Goal: Task Accomplishment & Management: Complete application form

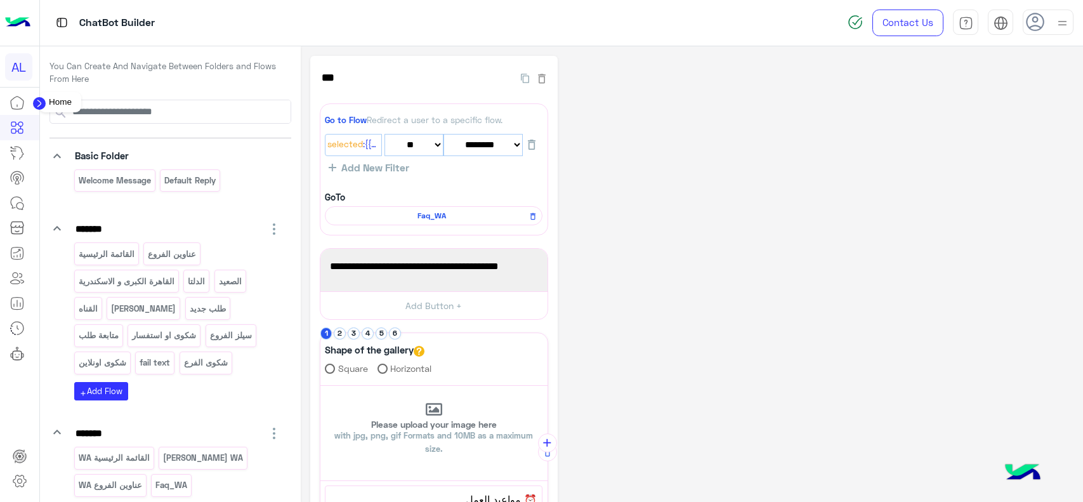
select select "*"
click at [39, 100] on circle at bounding box center [39, 103] width 13 height 13
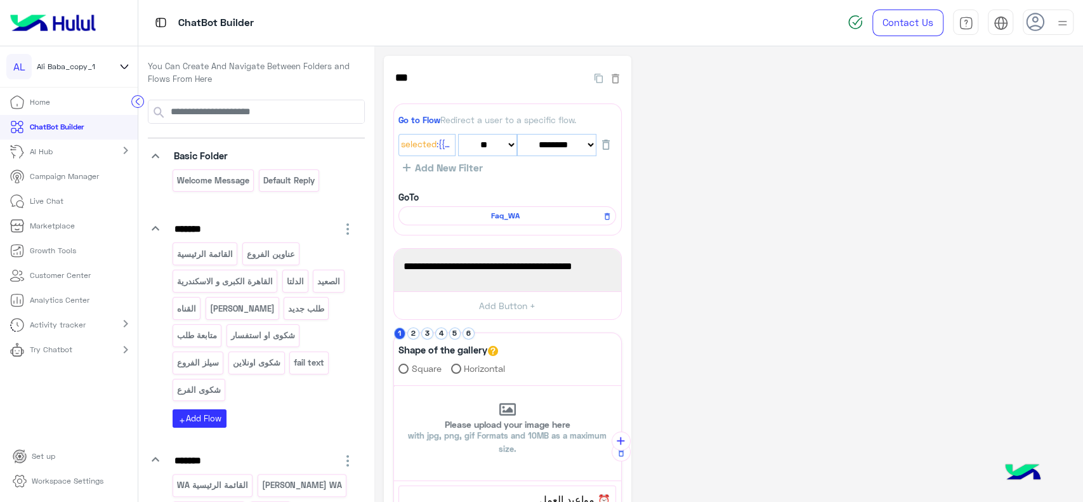
click at [126, 62] on icon at bounding box center [124, 66] width 14 height 15
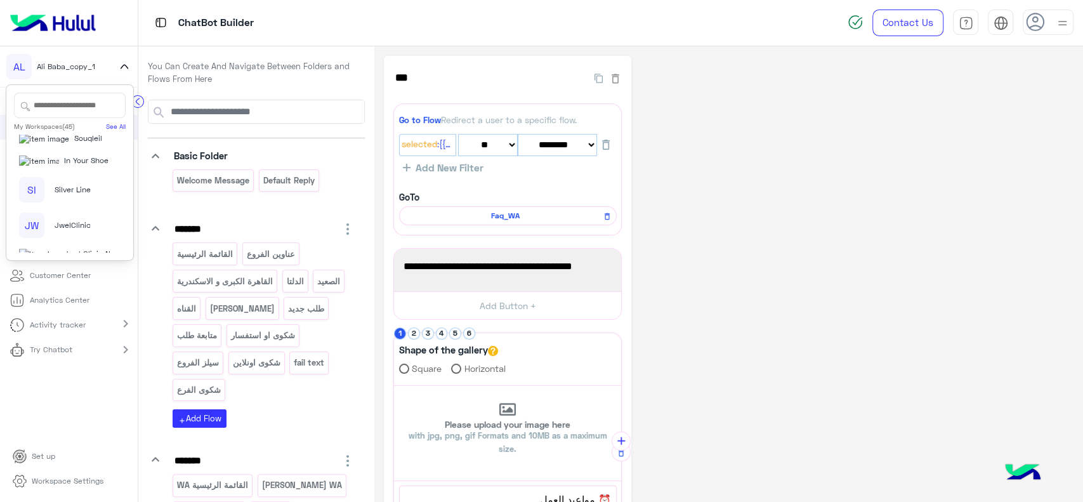
scroll to position [1380, 0]
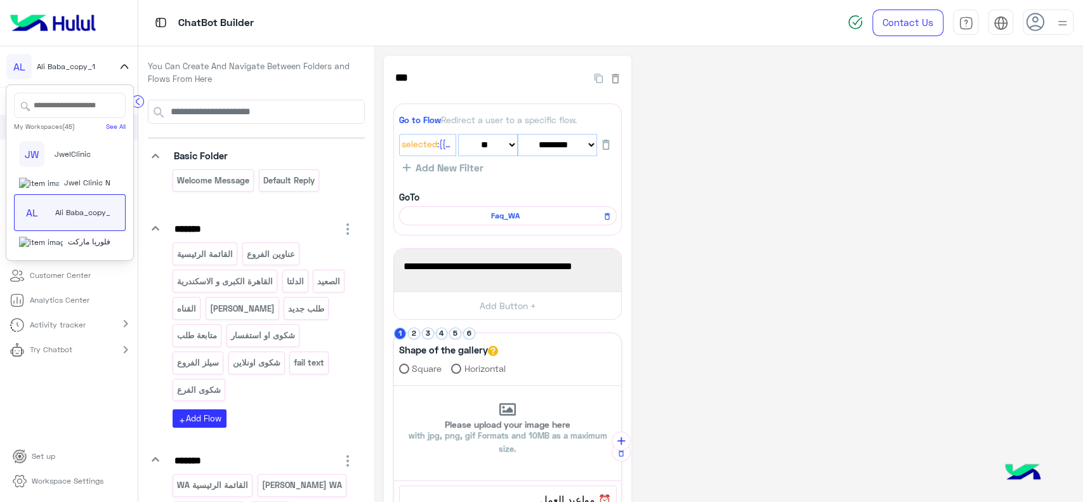
click at [72, 177] on span "Jwel Clinic New" at bounding box center [92, 182] width 56 height 11
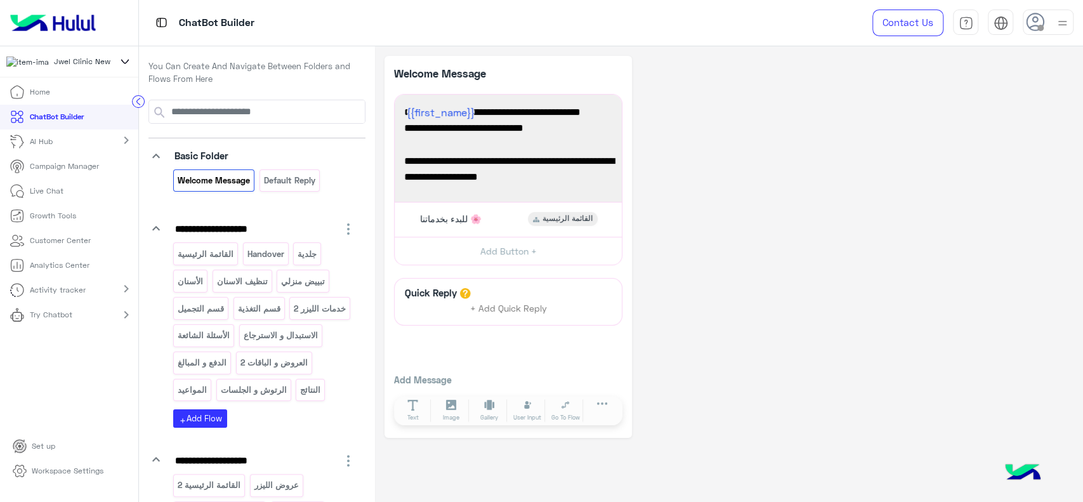
click at [53, 171] on p "Campaign Manager" at bounding box center [64, 165] width 69 height 11
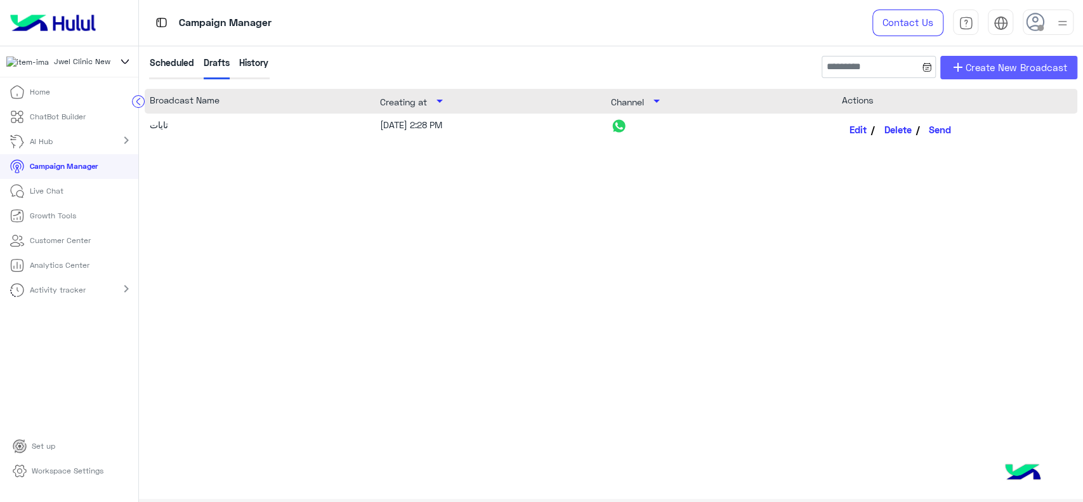
click at [987, 75] on link "add Create New Broadcast" at bounding box center [1008, 67] width 137 height 23
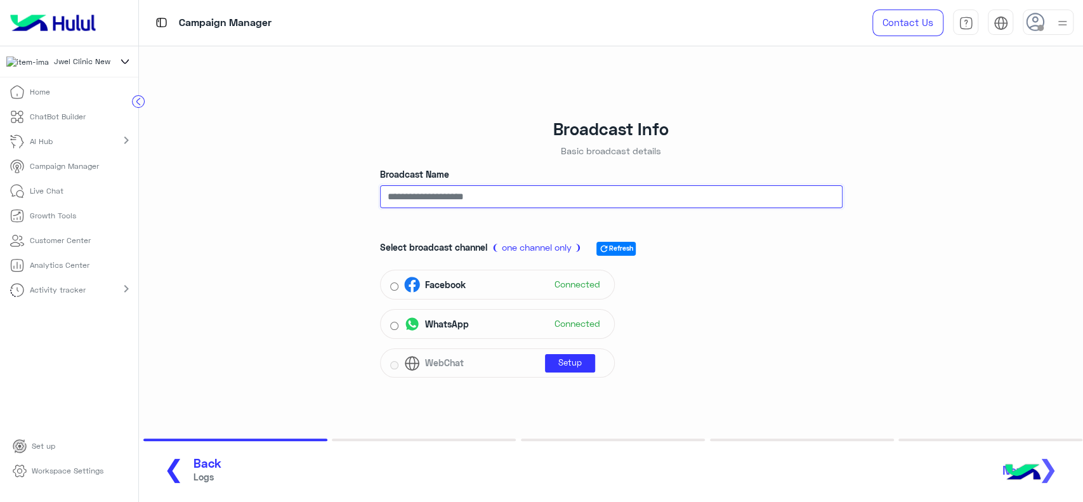
click at [466, 193] on input "Broadcast Name" at bounding box center [611, 196] width 462 height 23
paste input "**********"
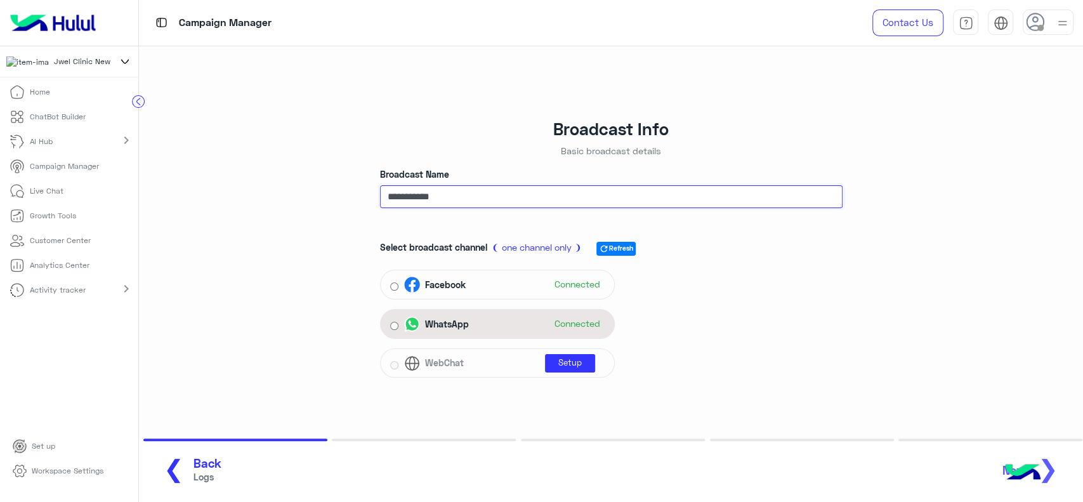
type input "**********"
click at [449, 323] on span "WhatsApp" at bounding box center [447, 323] width 44 height 13
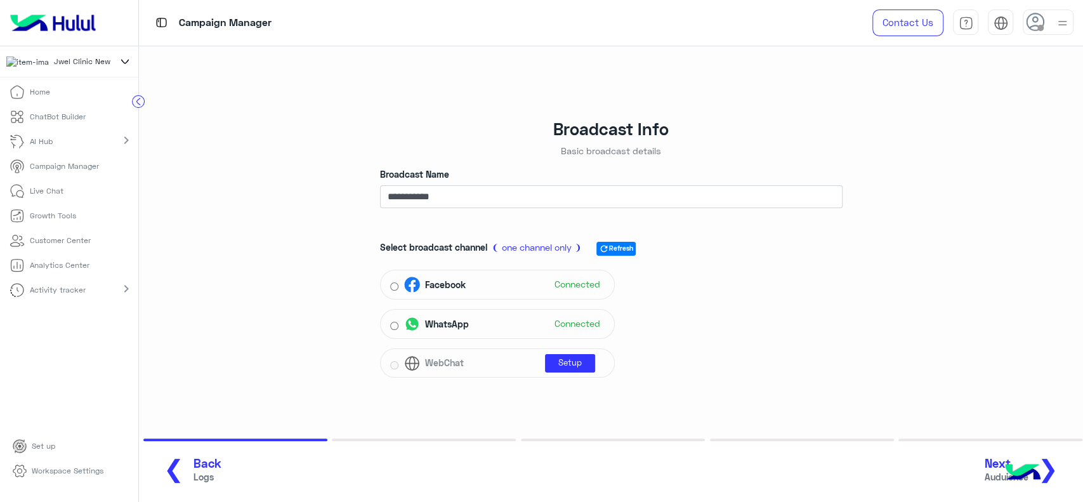
click at [1050, 466] on span "❯" at bounding box center [1048, 468] width 20 height 29
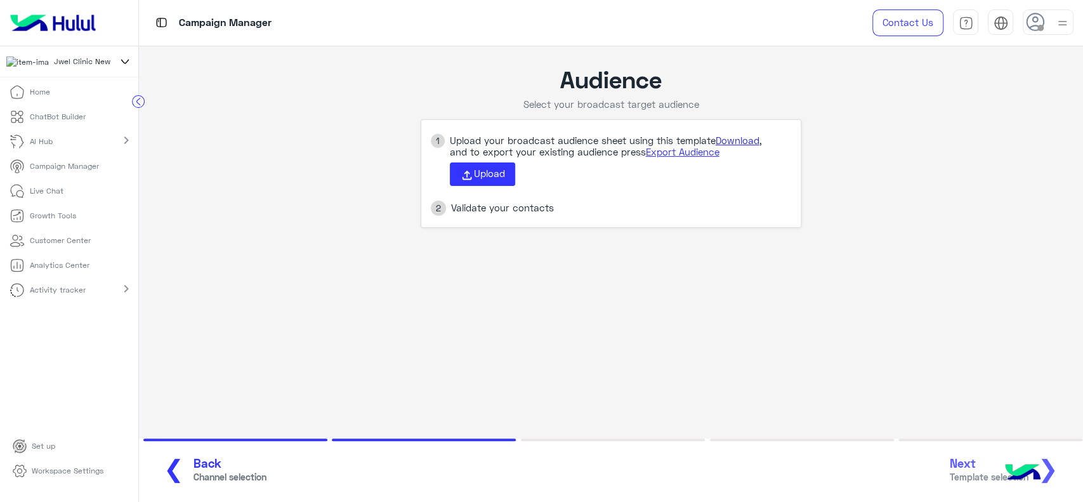
click at [735, 140] on link "Download" at bounding box center [737, 139] width 44 height 11
click at [470, 173] on icon at bounding box center [467, 175] width 14 height 14
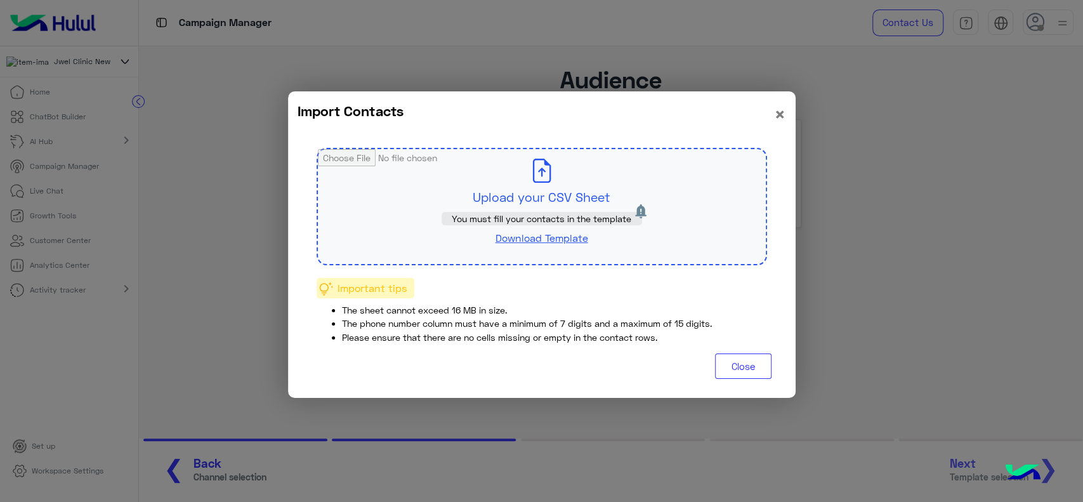
click at [516, 222] on span "You must fill your contacts in the template" at bounding box center [542, 218] width 180 height 11
click at [525, 242] on link "Download Template" at bounding box center [541, 238] width 93 height 12
click at [549, 197] on input "file" at bounding box center [542, 206] width 448 height 115
type input "**********"
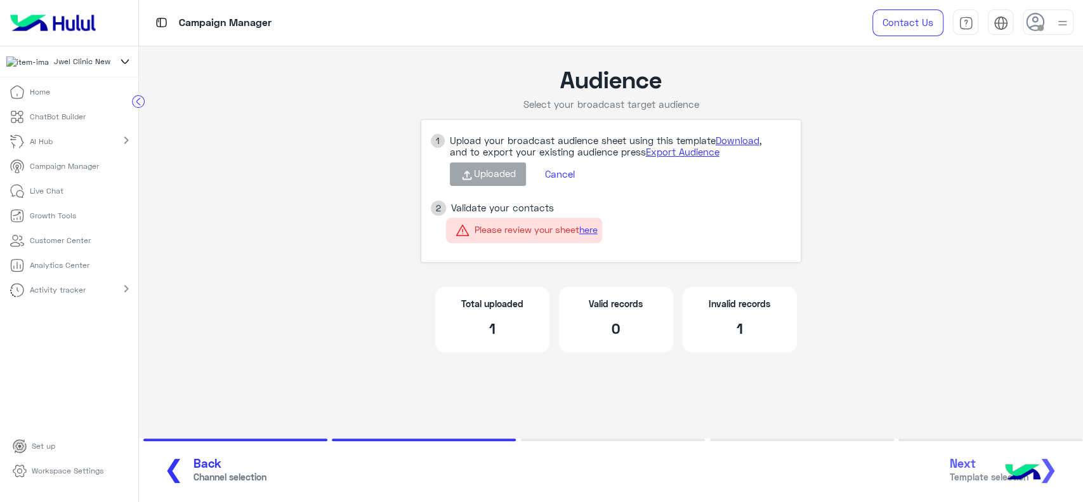
click at [564, 175] on button "Cancel" at bounding box center [559, 175] width 49 height 22
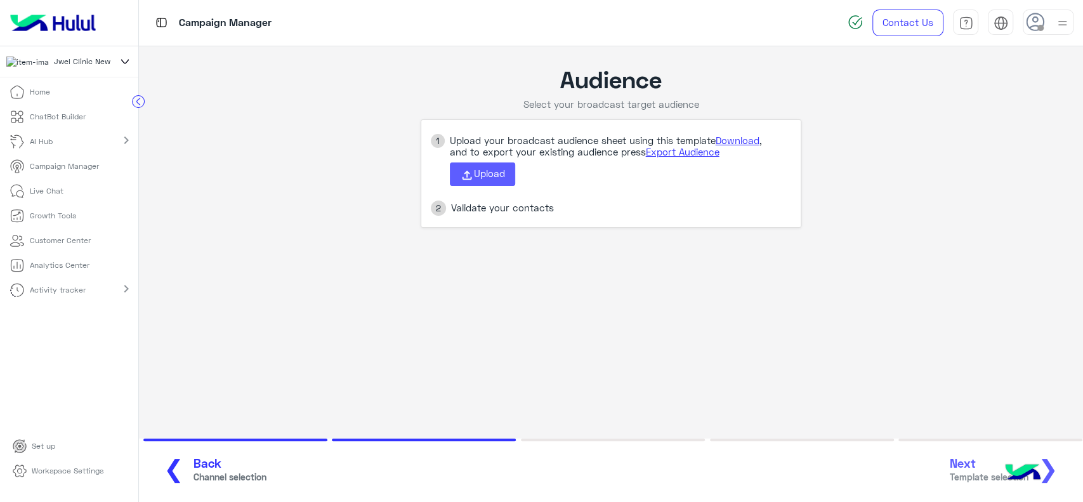
click at [497, 169] on span "Upload" at bounding box center [489, 172] width 31 height 11
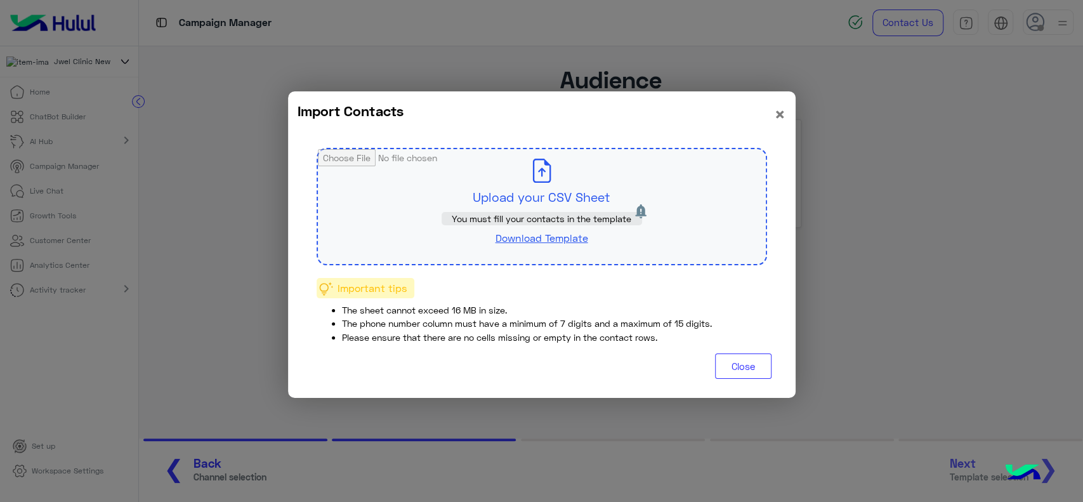
click at [542, 177] on input "file" at bounding box center [542, 206] width 448 height 115
type input "**********"
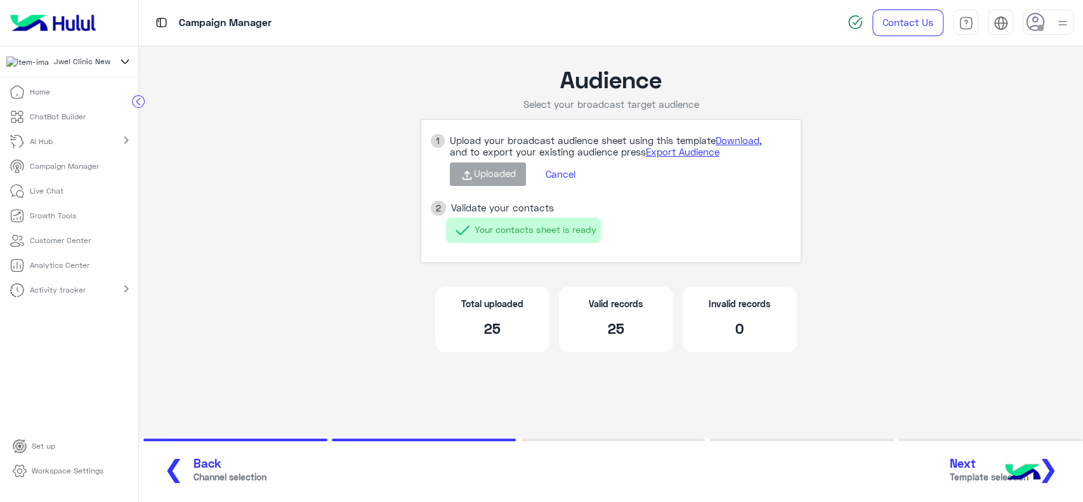
click at [349, 230] on app-broadcast-wa-creation "Audience Select your broadcast target audience 1 Upload your broadcast audience…" at bounding box center [611, 215] width 944 height 339
click at [1064, 473] on button "Next Template selection ❯" at bounding box center [1009, 470] width 126 height 35
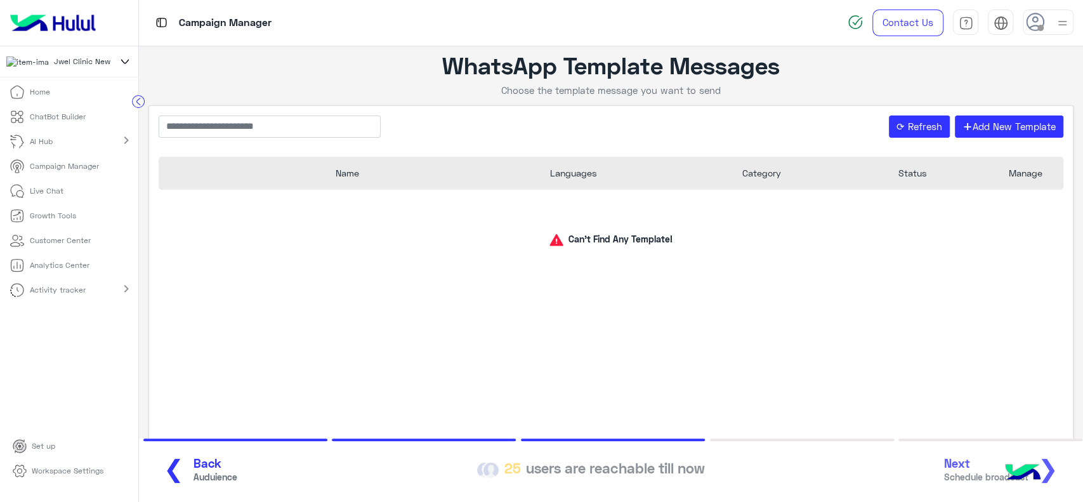
click at [199, 266] on div "Can’t Find Any Template!" at bounding box center [611, 319] width 904 height 258
click at [89, 172] on p "Campaign Manager" at bounding box center [64, 165] width 69 height 11
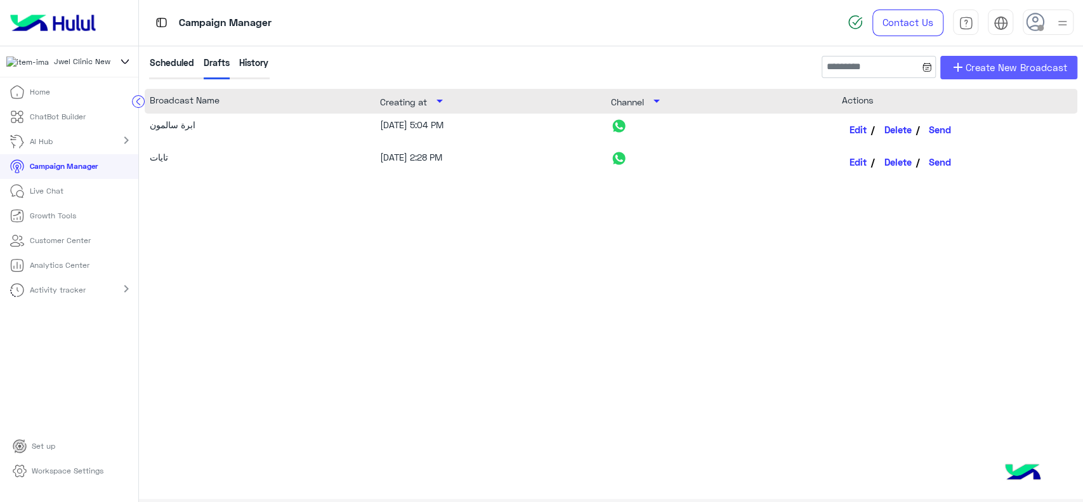
click at [977, 65] on span "Create New Broadcast" at bounding box center [1015, 67] width 101 height 15
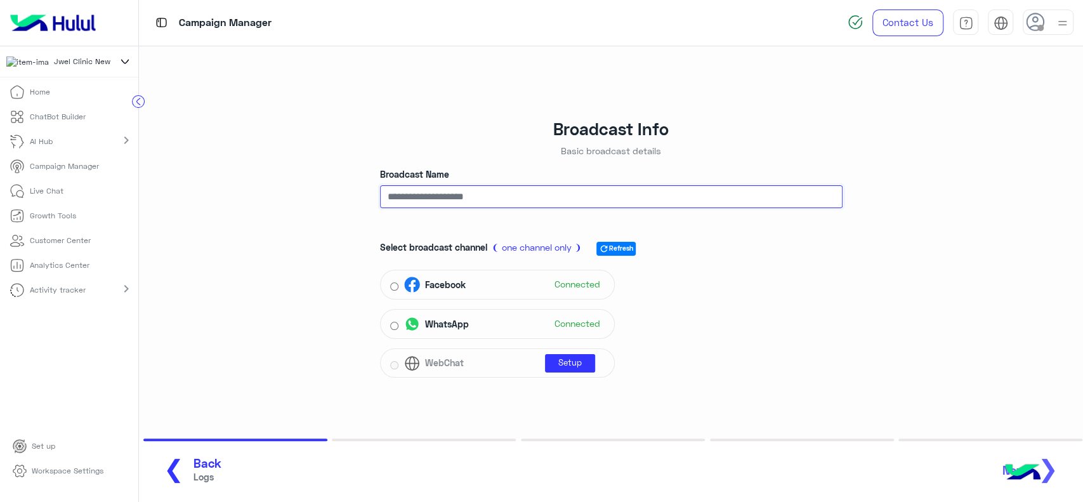
click at [444, 203] on input "Broadcast Name" at bounding box center [611, 196] width 462 height 23
paste input "**********"
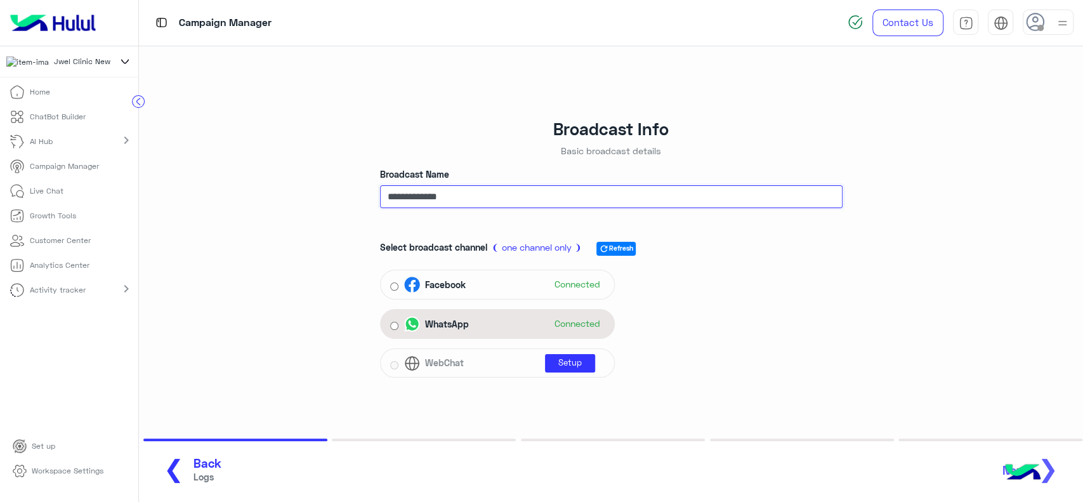
type input "**********"
click at [428, 327] on span "WhatsApp" at bounding box center [447, 323] width 44 height 13
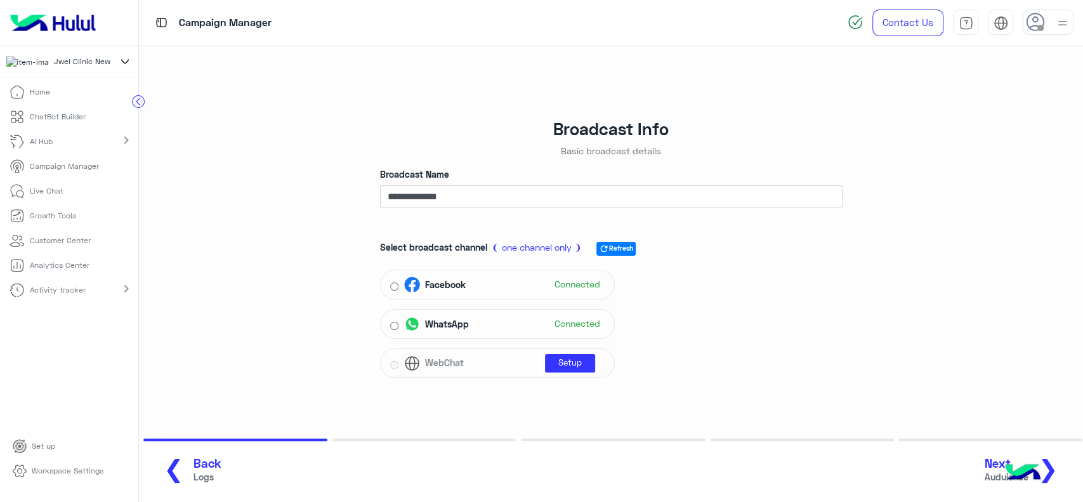
click at [1055, 469] on span "❯" at bounding box center [1048, 468] width 20 height 29
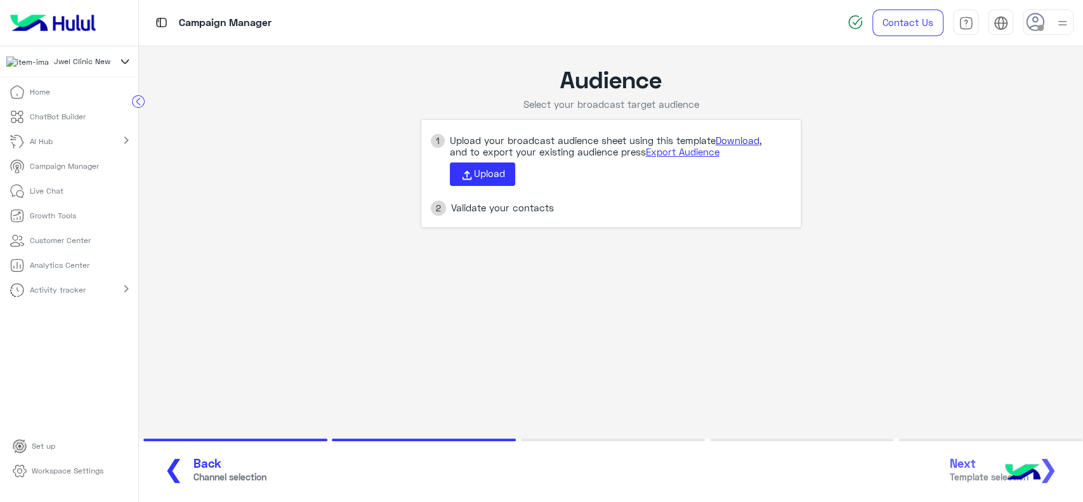
click at [736, 134] on link "Download" at bounding box center [737, 139] width 44 height 11
click at [465, 172] on use at bounding box center [467, 175] width 10 height 10
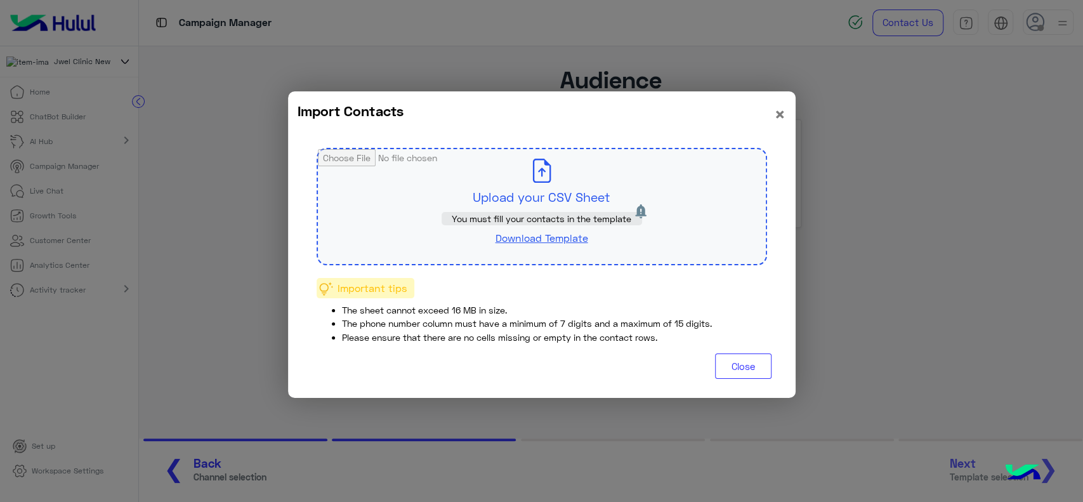
click at [507, 198] on input "file" at bounding box center [542, 206] width 448 height 115
type input "**********"
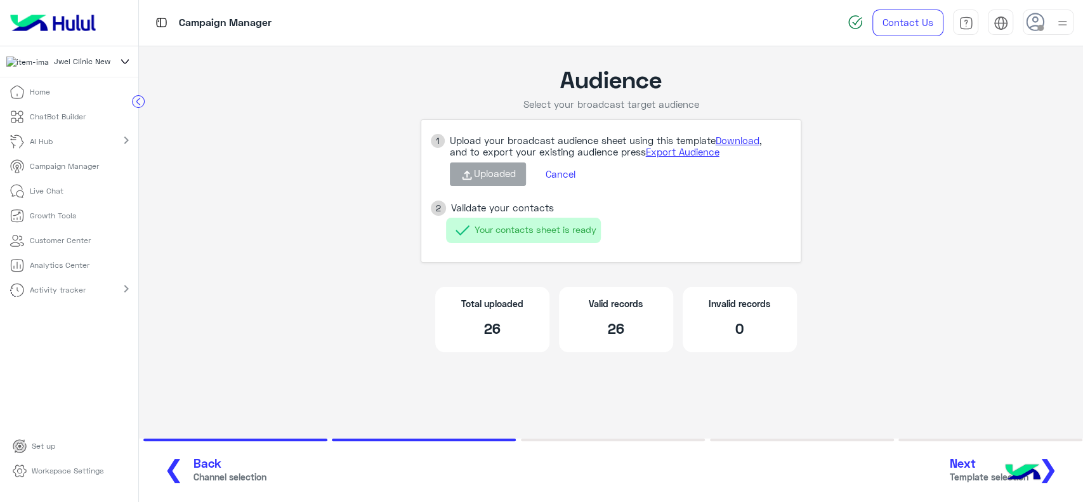
click at [341, 255] on app-broadcast-wa-creation "Audience Select your broadcast target audience 1 Upload your broadcast audience…" at bounding box center [611, 215] width 944 height 339
click at [1055, 466] on span "❯" at bounding box center [1048, 468] width 20 height 29
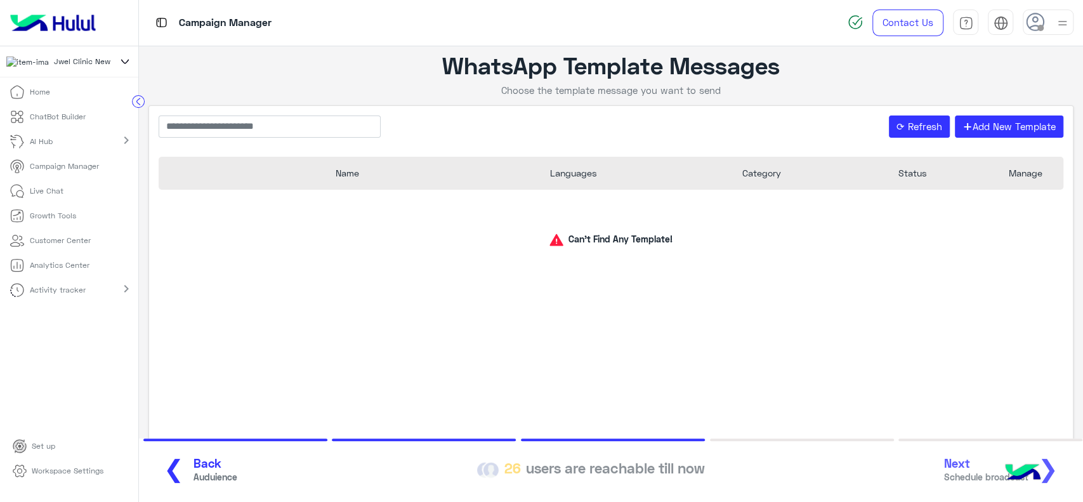
click at [237, 310] on div "Can’t Find Any Template!" at bounding box center [611, 319] width 904 height 258
click at [186, 374] on div "Can’t Find Any Template!" at bounding box center [611, 319] width 904 height 258
click at [92, 169] on p "Campaign Manager" at bounding box center [64, 165] width 69 height 11
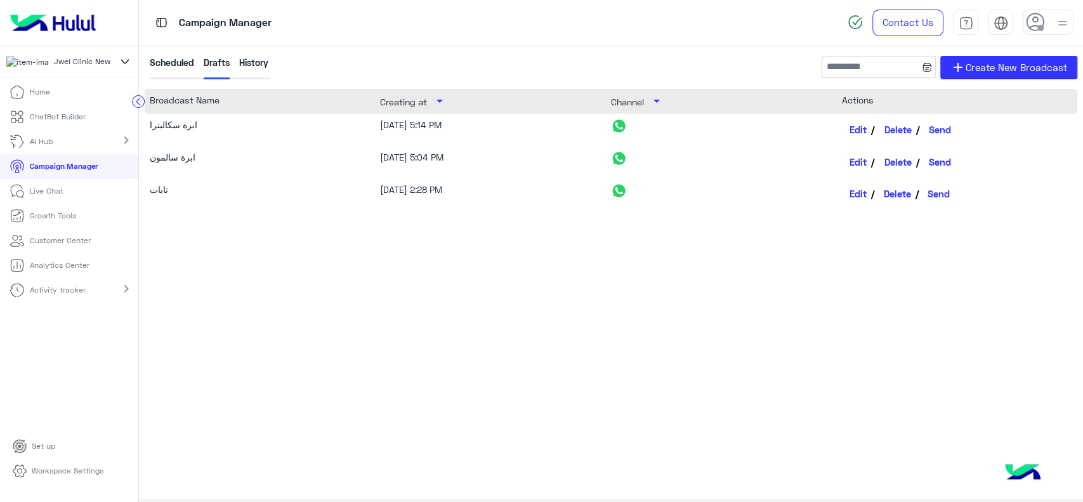
click at [899, 193] on button "Delete" at bounding box center [897, 194] width 43 height 22
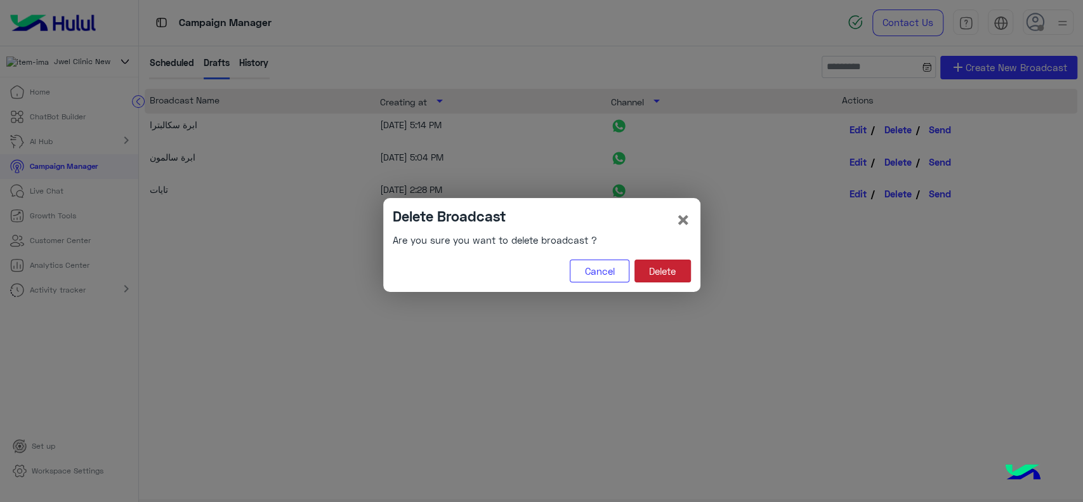
click at [676, 266] on button "Delete" at bounding box center [662, 270] width 56 height 23
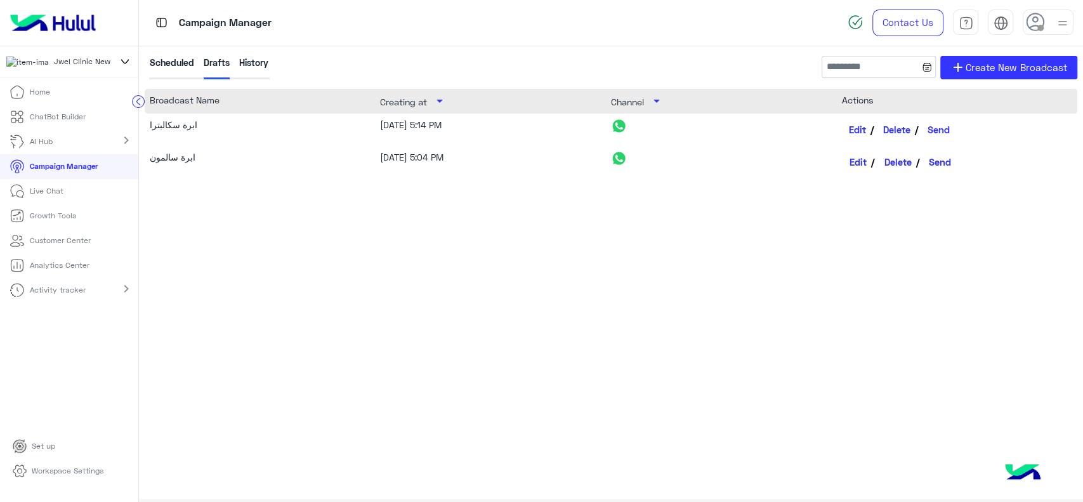
click at [854, 125] on link "Edit" at bounding box center [858, 130] width 33 height 22
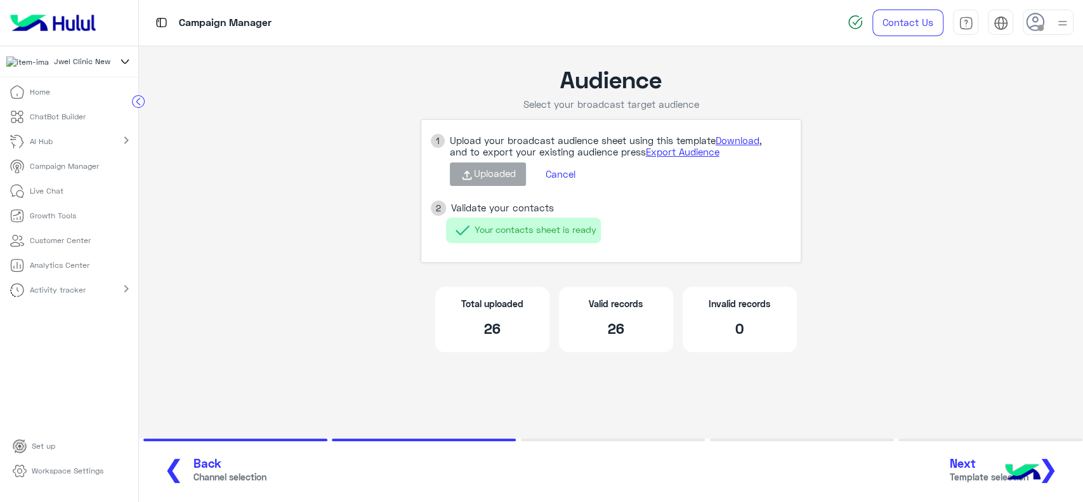
click at [1053, 467] on span "❯" at bounding box center [1048, 468] width 20 height 29
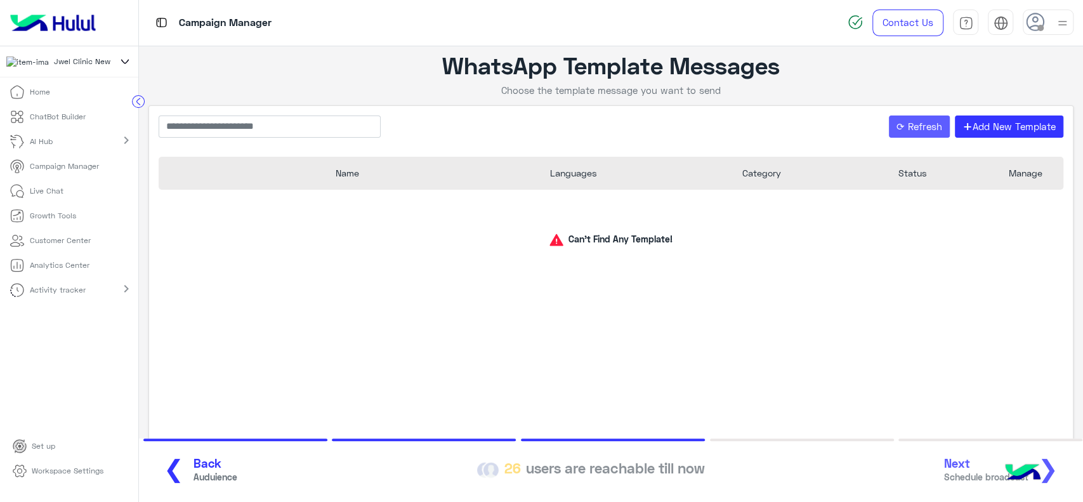
click at [904, 120] on button "⟳ Refresh" at bounding box center [920, 126] width 62 height 23
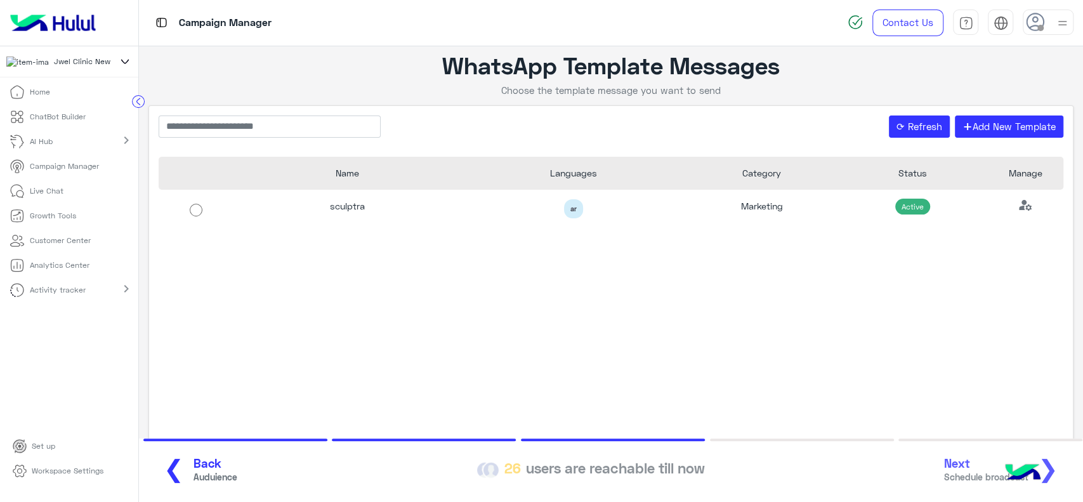
click at [75, 172] on p "Campaign Manager" at bounding box center [64, 165] width 69 height 11
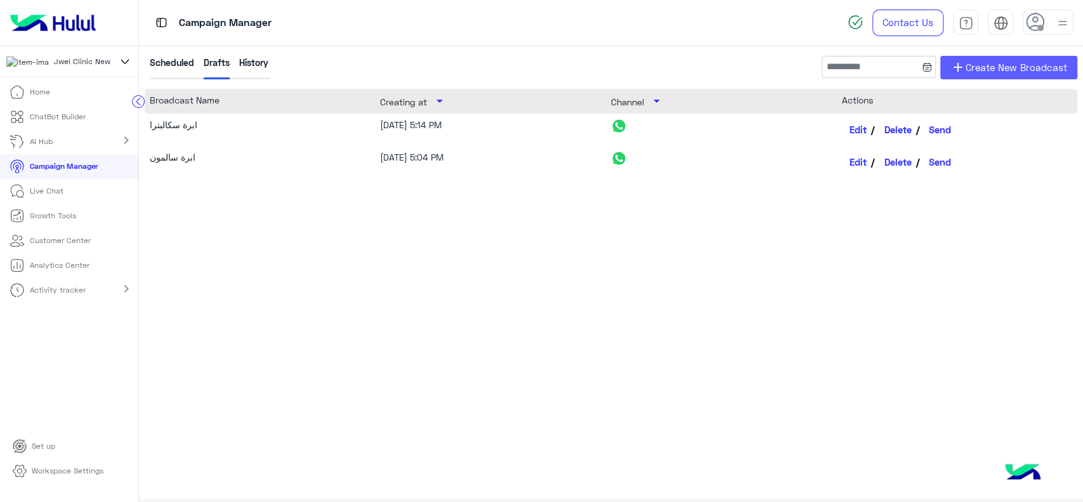
click at [963, 70] on span "add" at bounding box center [957, 67] width 15 height 15
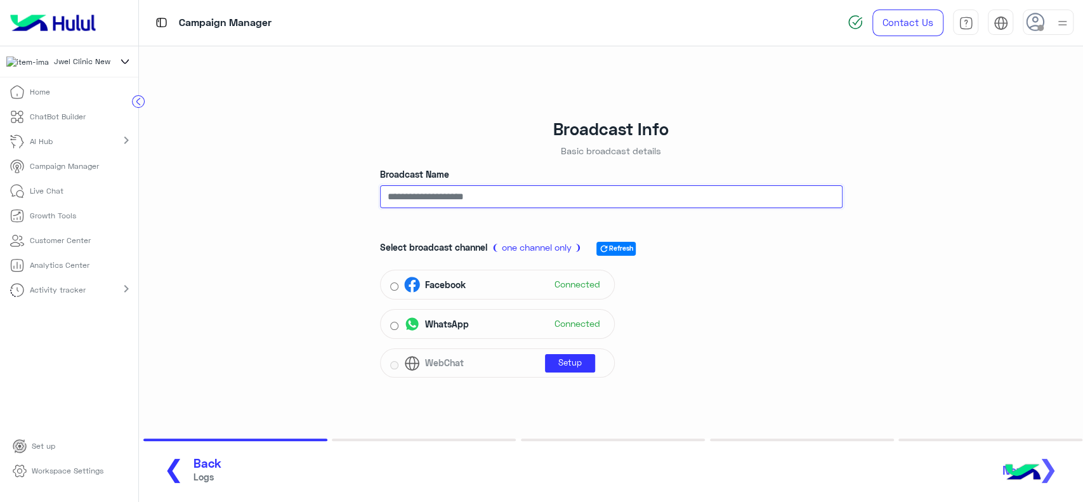
click at [710, 195] on input "Broadcast Name" at bounding box center [611, 196] width 462 height 23
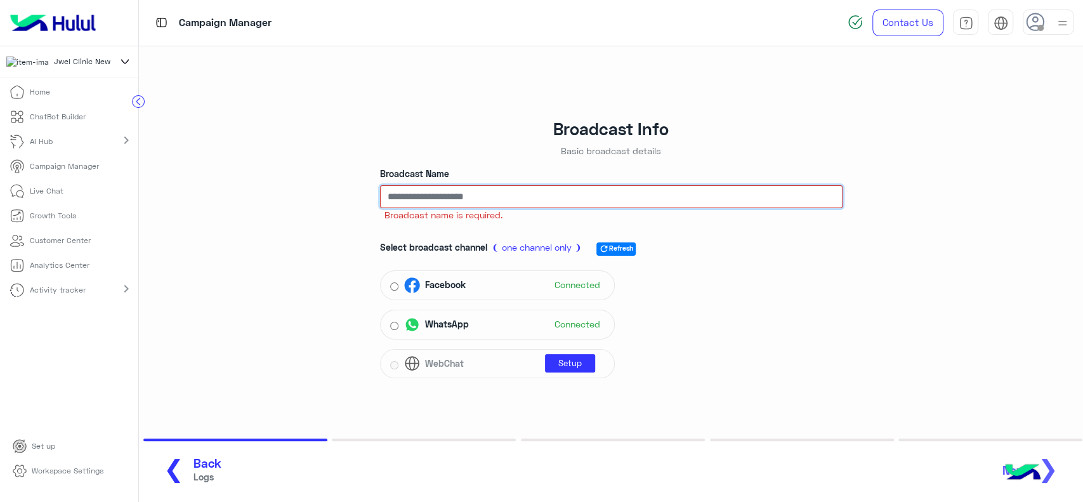
click at [469, 197] on input "Broadcast Name" at bounding box center [611, 196] width 462 height 23
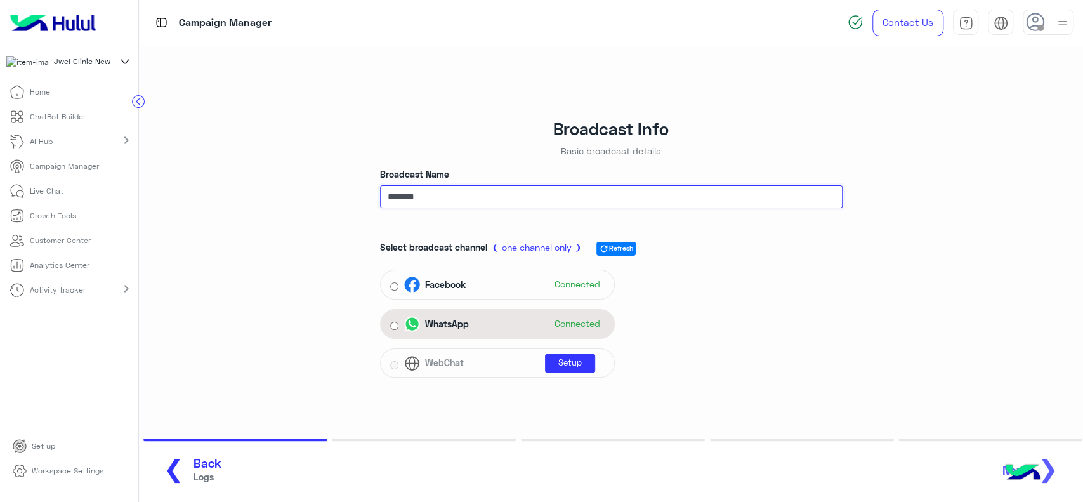
type input "*******"
click at [485, 323] on div "WhatsApp Connected" at bounding box center [504, 324] width 200 height 19
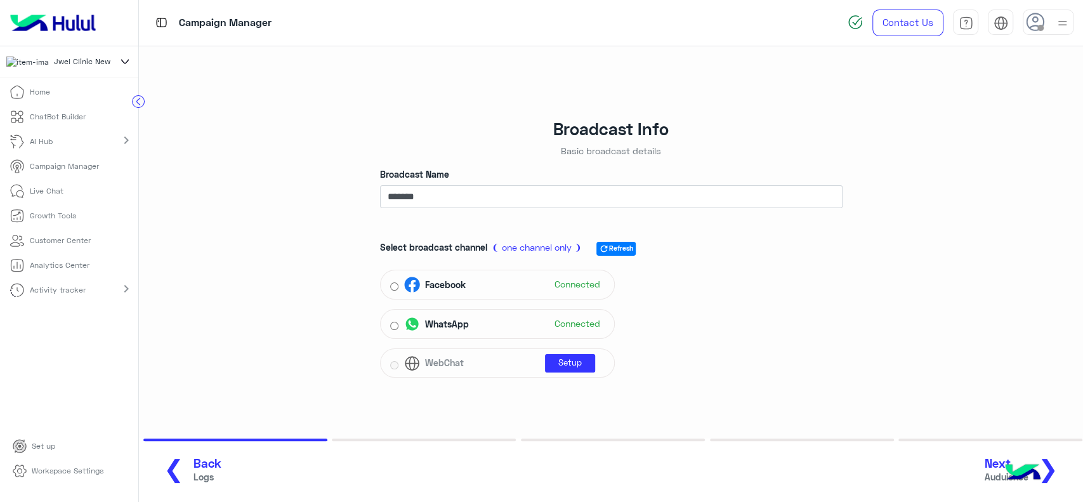
click at [1050, 469] on span "❯" at bounding box center [1048, 468] width 20 height 29
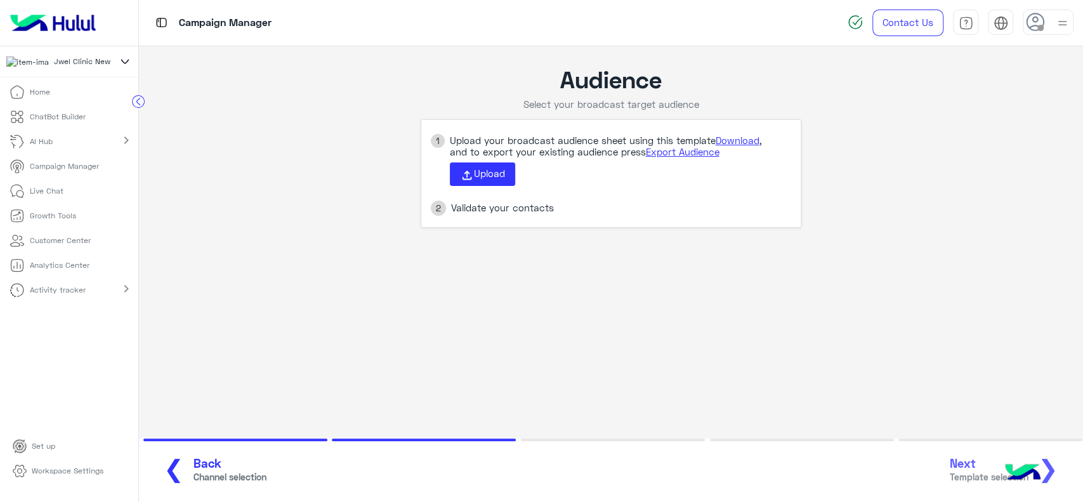
click at [90, 165] on p "Campaign Manager" at bounding box center [64, 165] width 69 height 11
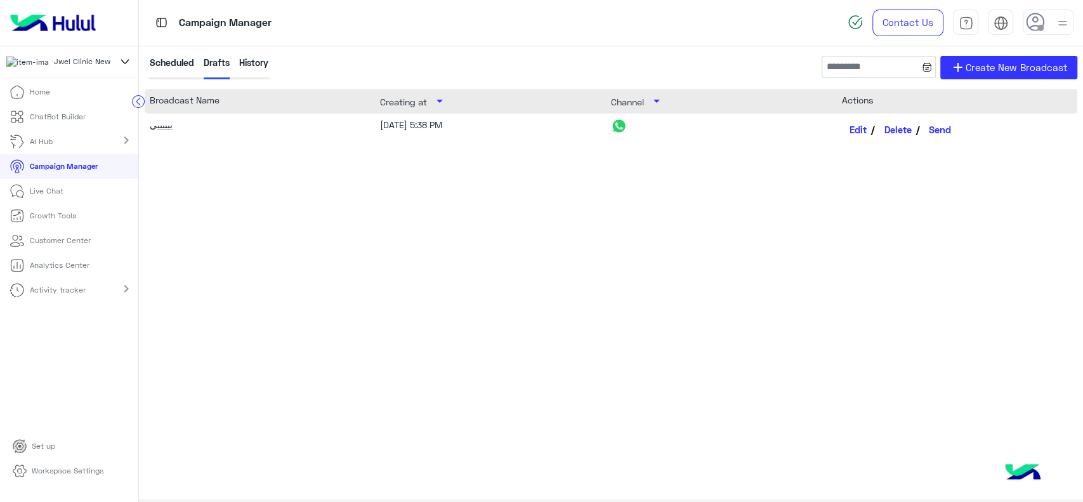
click at [254, 67] on div "History" at bounding box center [253, 67] width 29 height 23
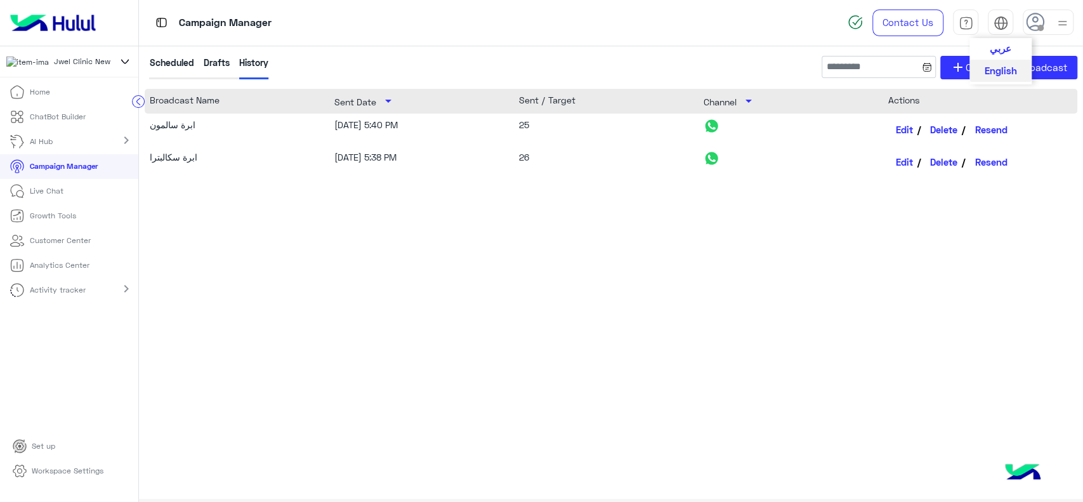
click at [998, 48] on span "عربي" at bounding box center [1000, 47] width 22 height 11
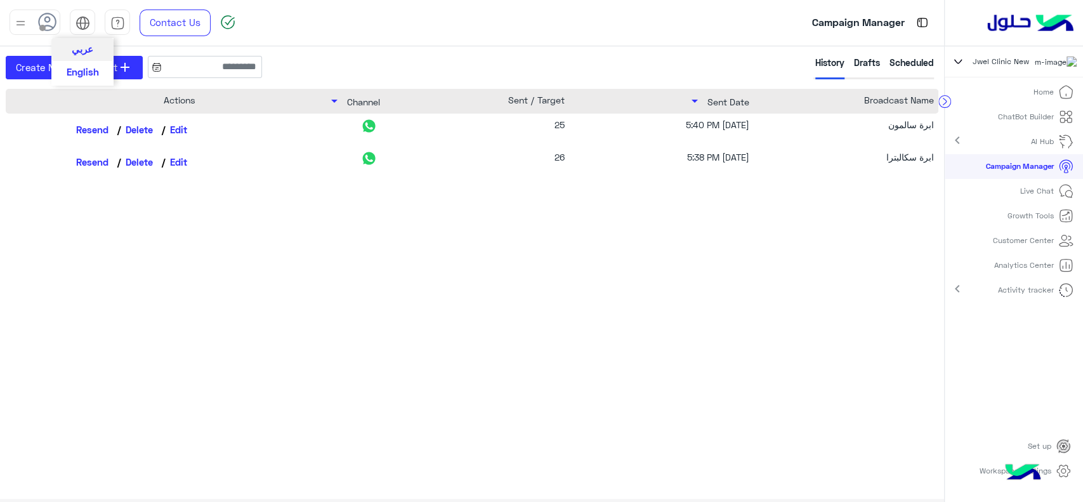
click at [998, 48] on div "Jwel Clinic New" at bounding box center [1013, 61] width 138 height 31
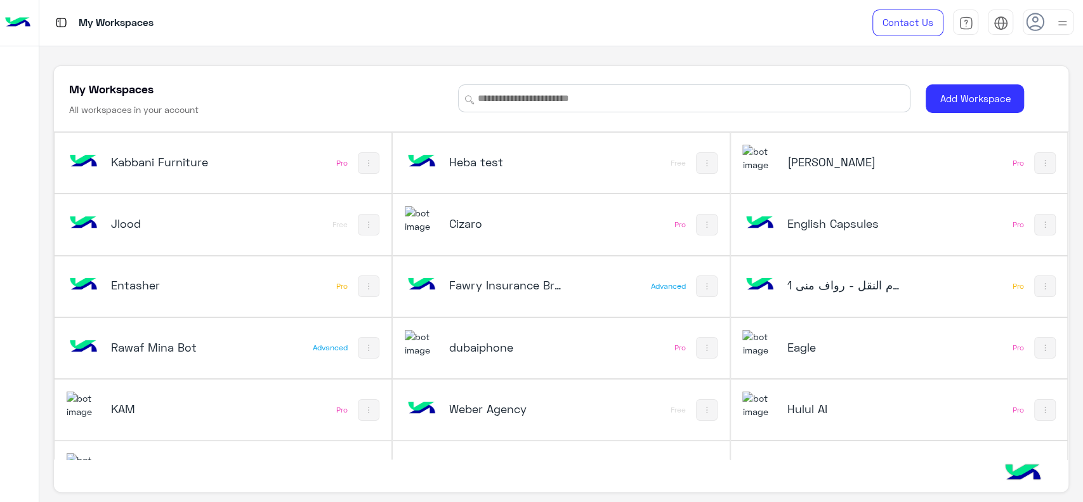
scroll to position [595, 0]
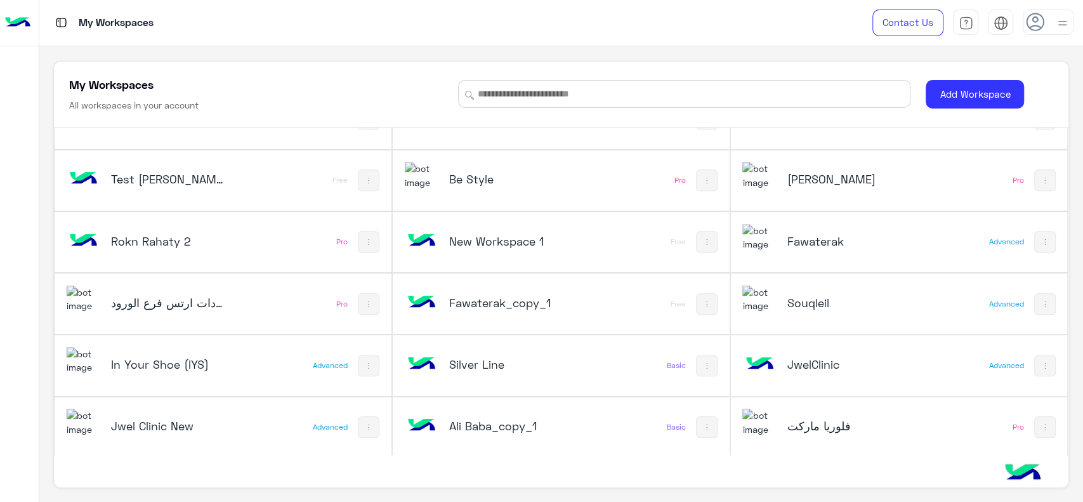
click at [180, 412] on div "Jwel Clinic New" at bounding box center [161, 426] width 188 height 37
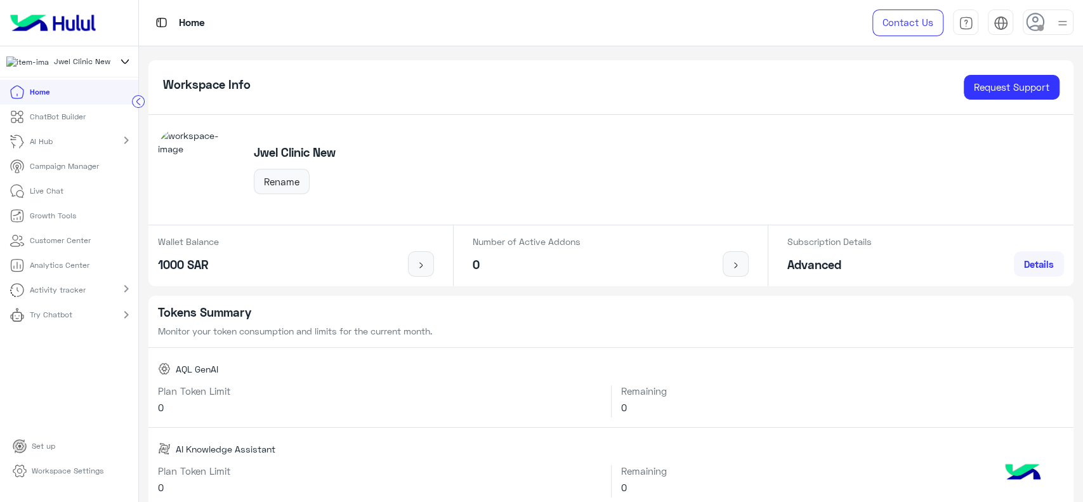
click at [74, 178] on link "Campaign Manager" at bounding box center [54, 166] width 108 height 25
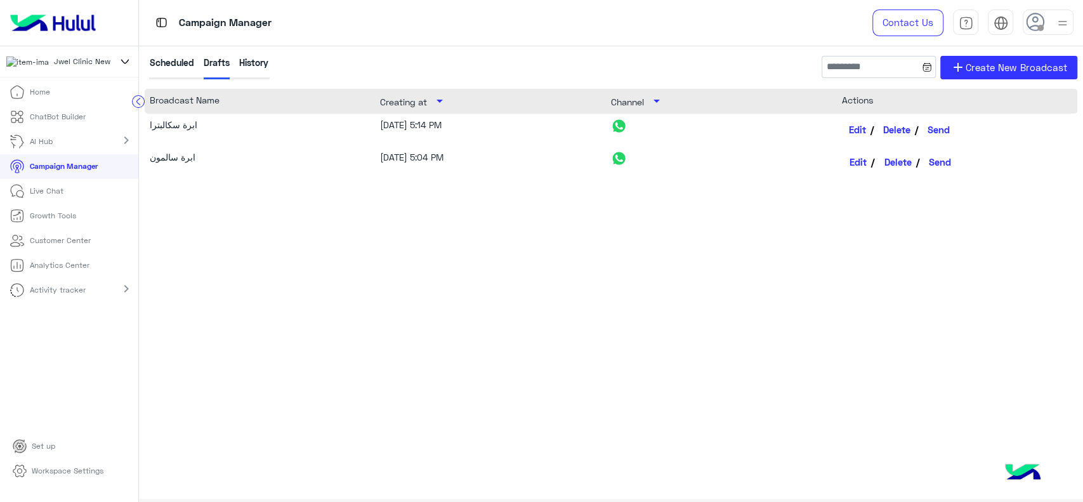
click at [857, 129] on link "Edit" at bounding box center [858, 130] width 33 height 22
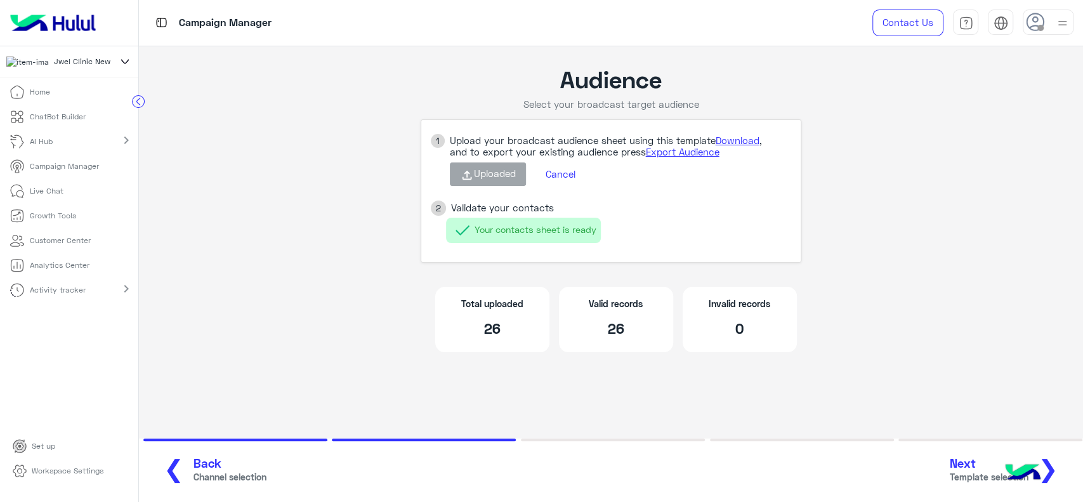
click at [76, 172] on p "Campaign Manager" at bounding box center [64, 165] width 69 height 11
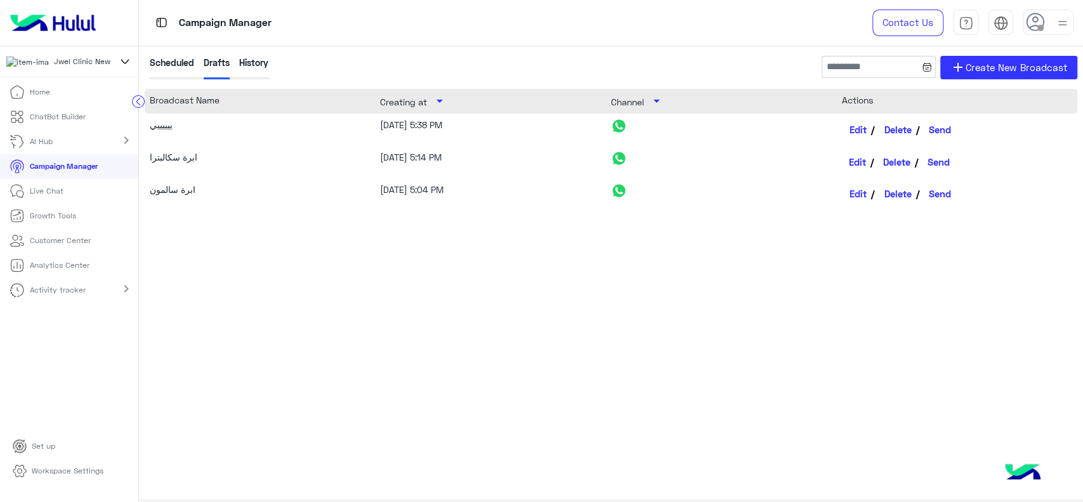
click at [862, 163] on link "Edit" at bounding box center [858, 162] width 33 height 22
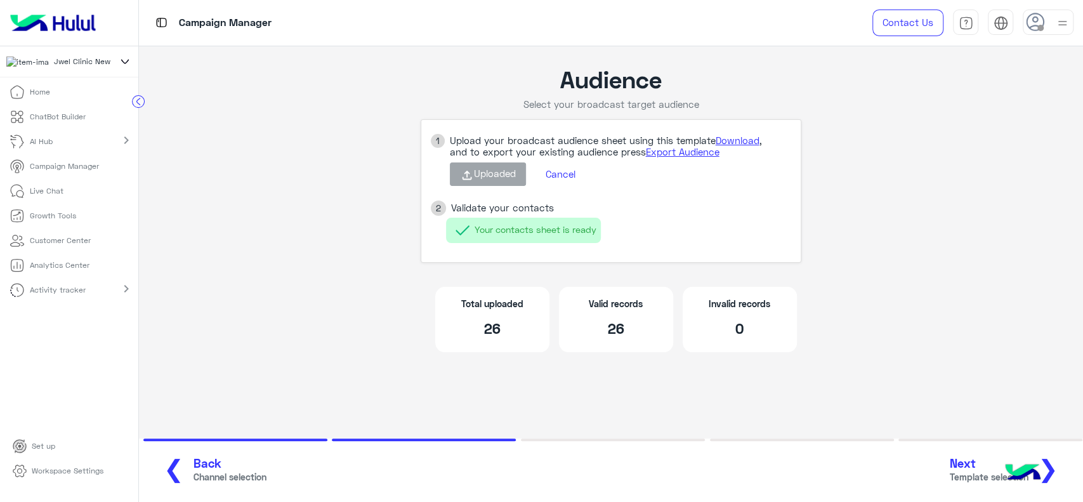
click at [964, 466] on span "Next" at bounding box center [989, 463] width 79 height 15
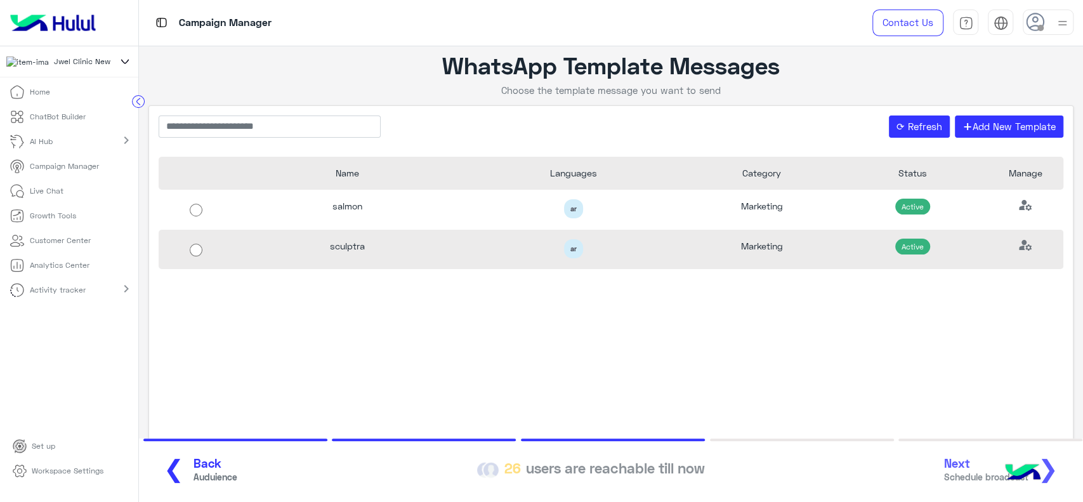
click at [391, 253] on div "sculptra" at bounding box center [347, 250] width 226 height 40
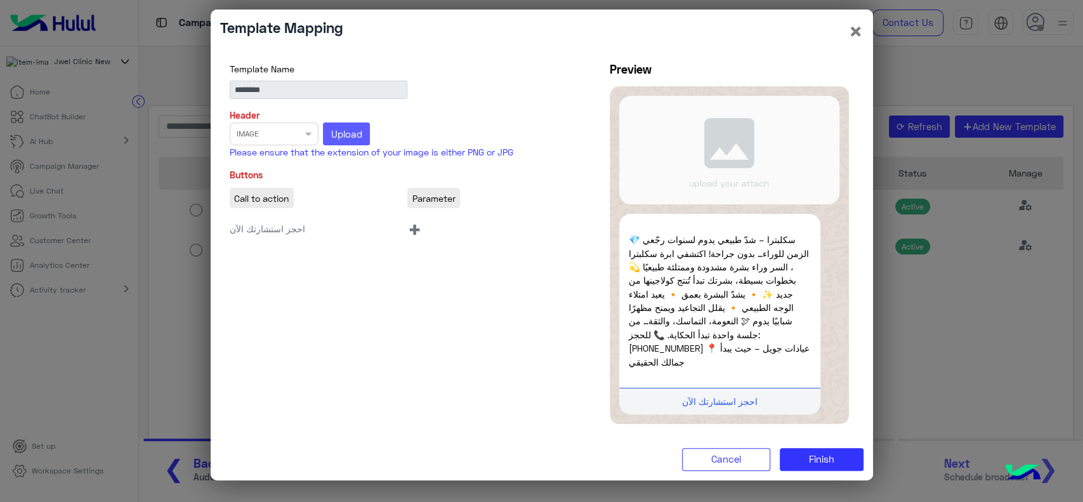
click at [348, 144] on button "Upload" at bounding box center [346, 133] width 47 height 23
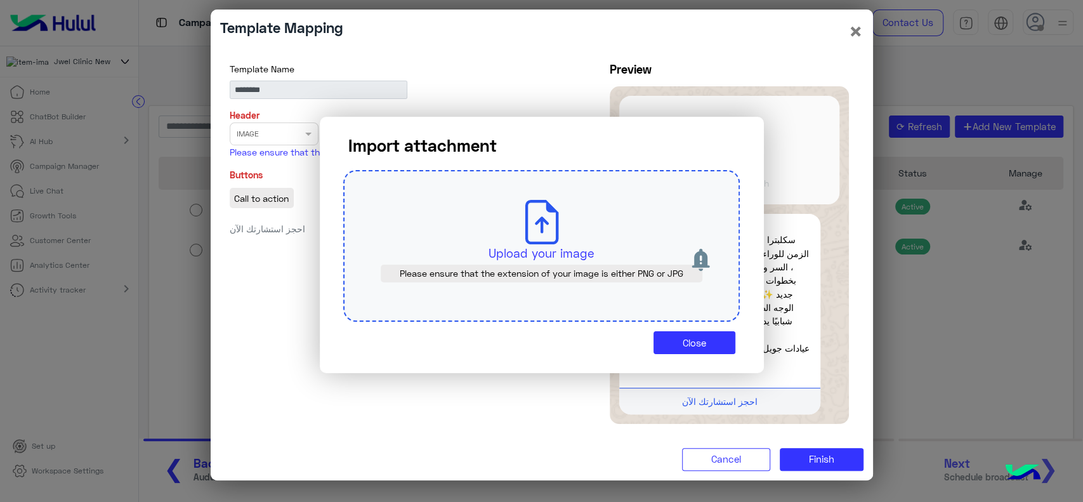
click at [518, 244] on p "Upload your image" at bounding box center [541, 253] width 337 height 18
click at [533, 232] on icon at bounding box center [541, 222] width 44 height 44
click at [536, 252] on p "Upload your image" at bounding box center [541, 253] width 337 height 18
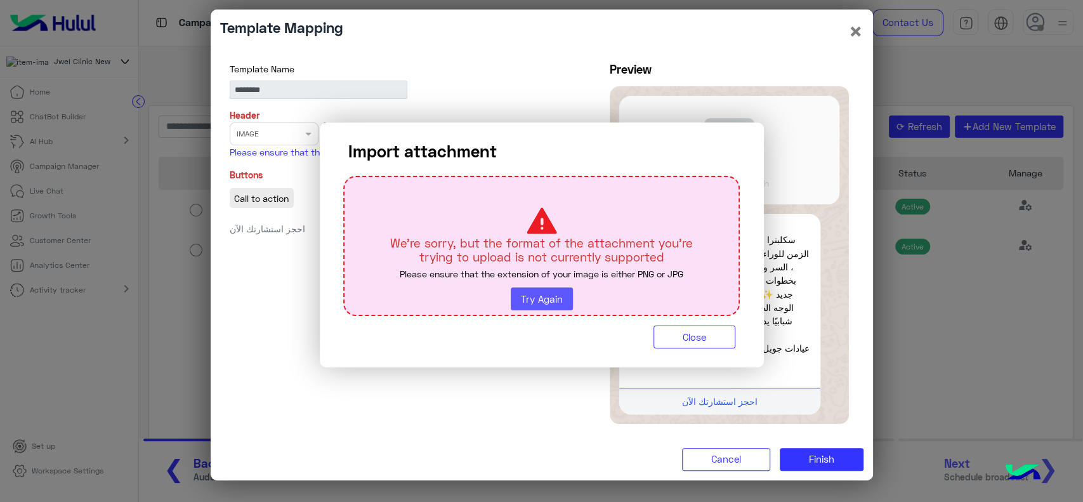
click at [561, 306] on button "Try Again" at bounding box center [542, 298] width 62 height 23
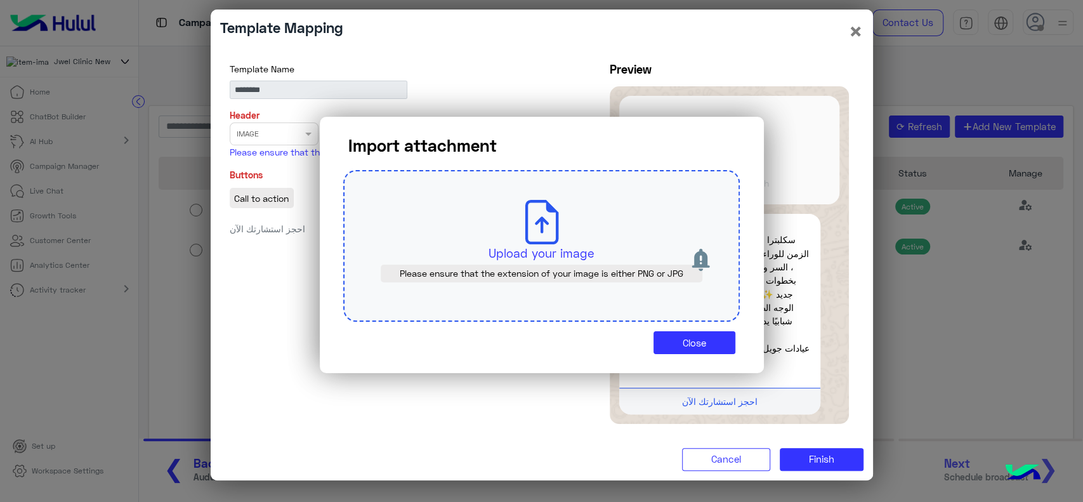
click at [534, 269] on span "Please ensure that the extension of your image is either PNG or JPG" at bounding box center [541, 273] width 303 height 11
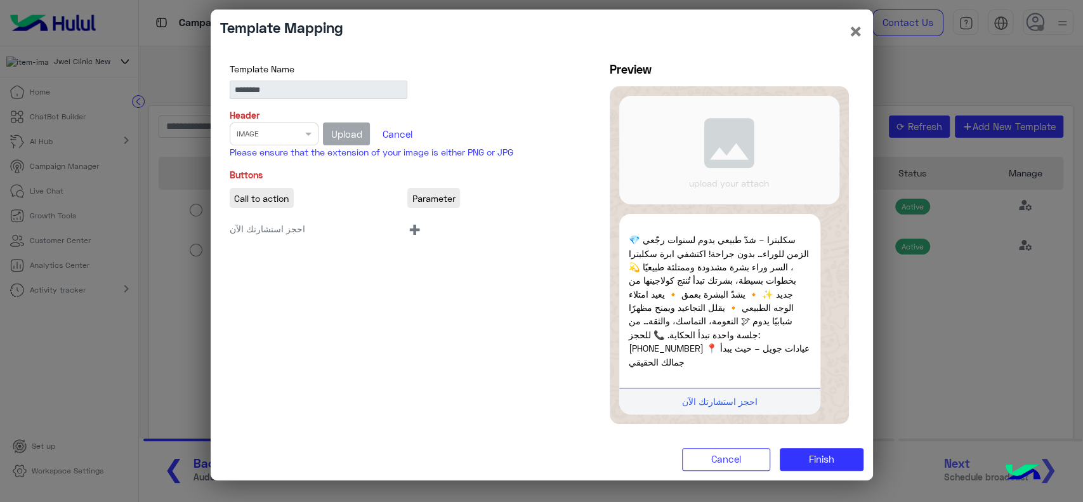
click at [416, 235] on span "+" at bounding box center [414, 228] width 15 height 29
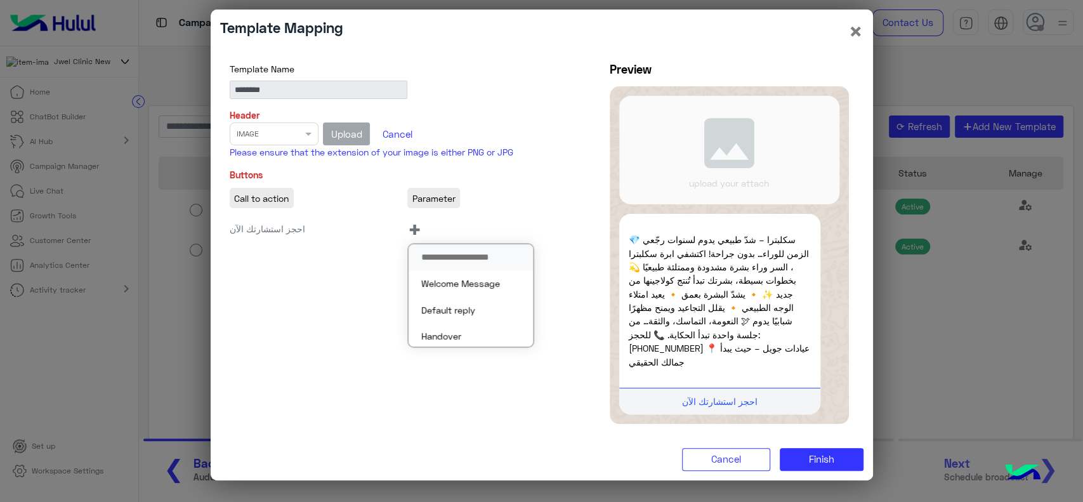
click at [434, 265] on input "search" at bounding box center [470, 257] width 124 height 26
type input "****"
click at [445, 286] on button "Handover" at bounding box center [470, 283] width 124 height 26
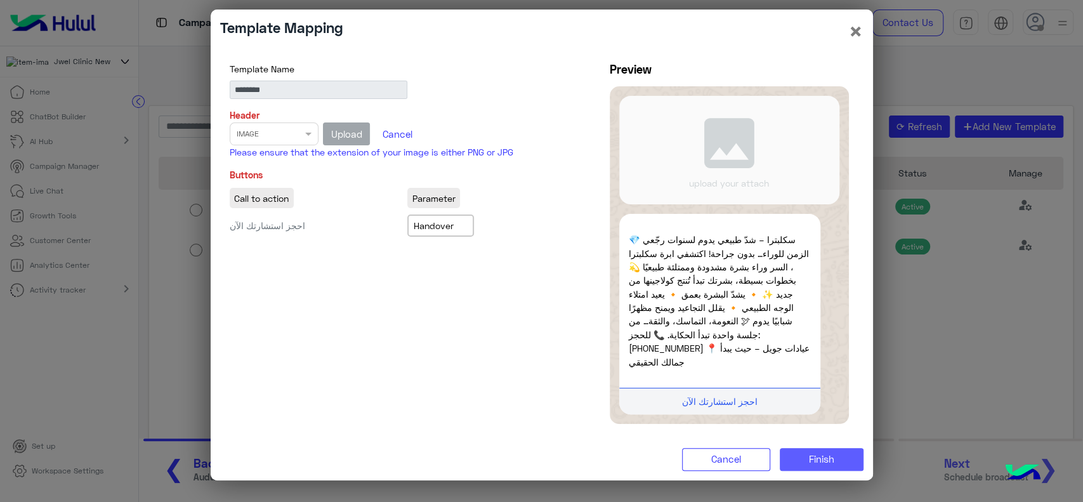
click at [820, 457] on span "Finish" at bounding box center [821, 458] width 25 height 11
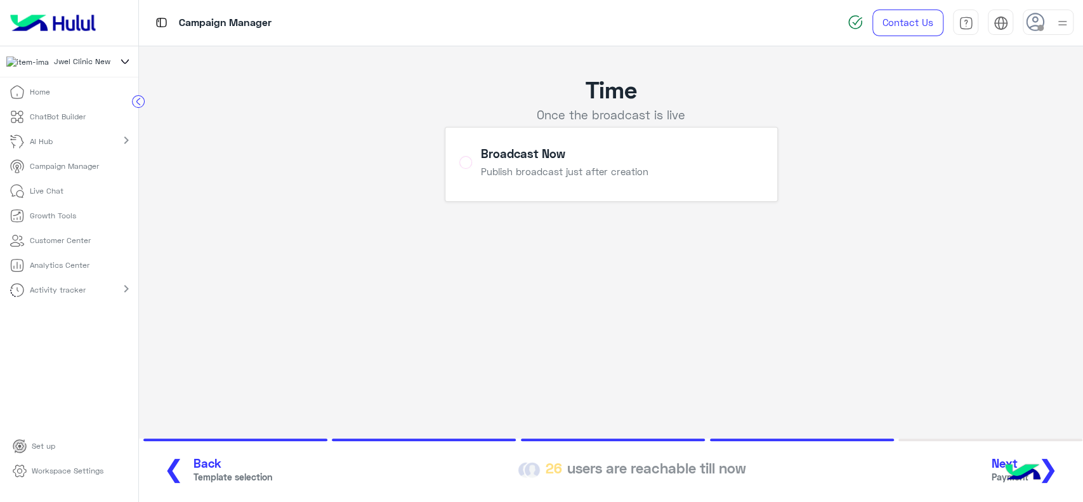
click at [1054, 468] on span "❯" at bounding box center [1048, 468] width 20 height 29
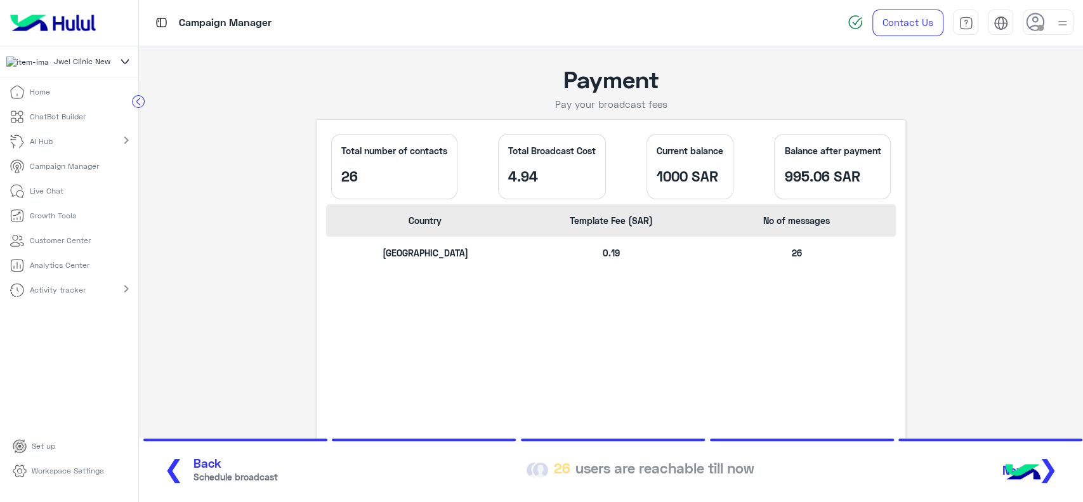
click at [1054, 471] on span "❯" at bounding box center [1048, 468] width 20 height 29
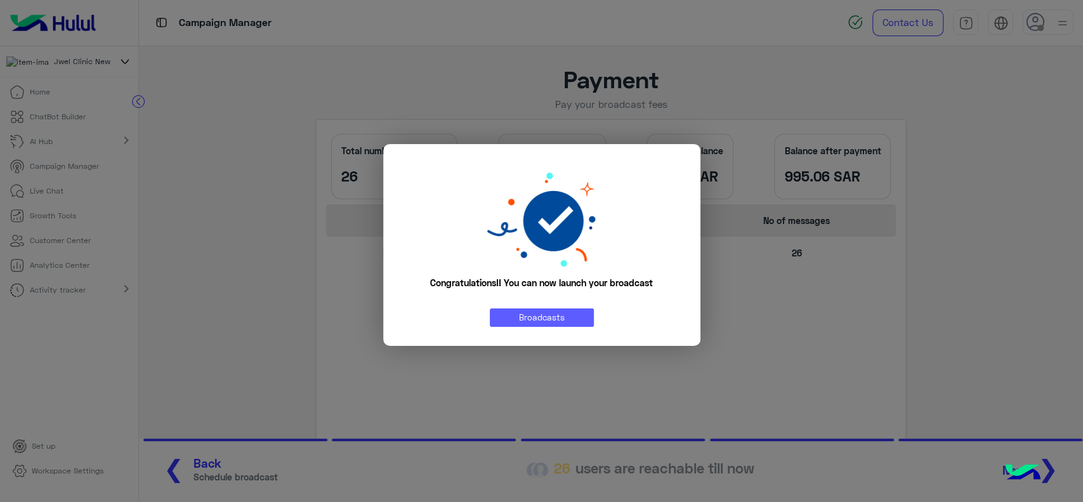
click at [559, 314] on link "Broadcasts" at bounding box center [542, 317] width 104 height 18
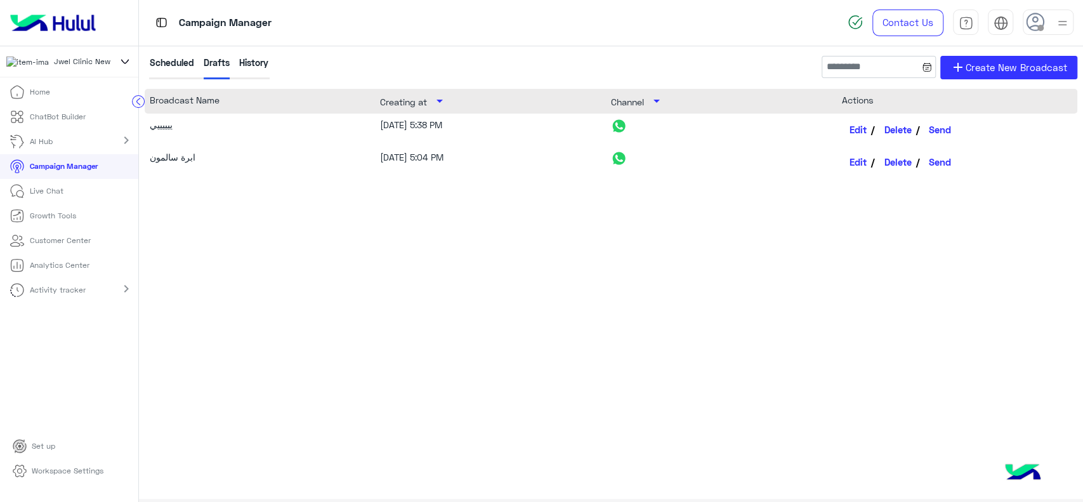
click at [642, 221] on div "ييييييي 10/14/25, 5:38 PM Edit Delete Send ابرة سالمون 10/14/25, 5:04 PM Edit D…" at bounding box center [611, 283] width 932 height 339
click at [852, 164] on link "Edit" at bounding box center [858, 162] width 33 height 22
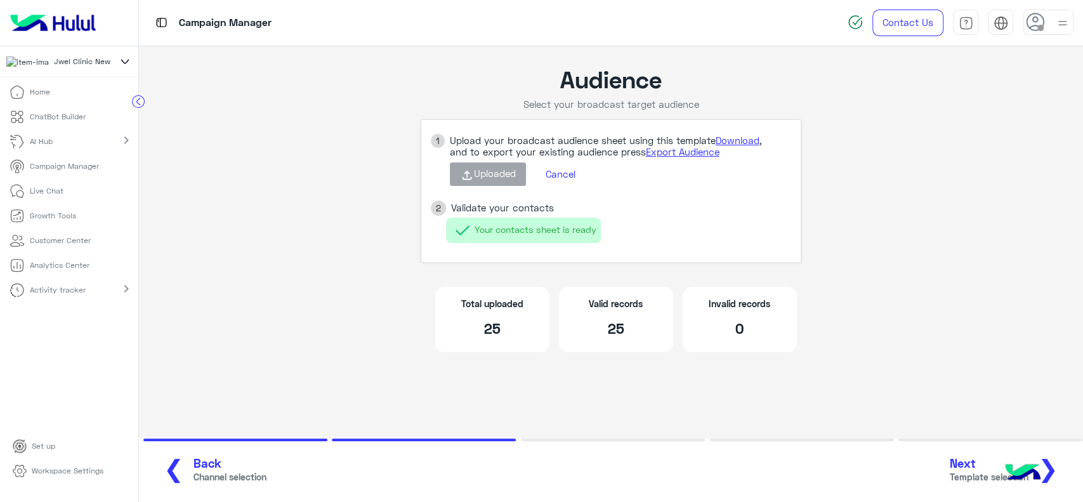
click at [974, 463] on span "Next" at bounding box center [989, 463] width 79 height 15
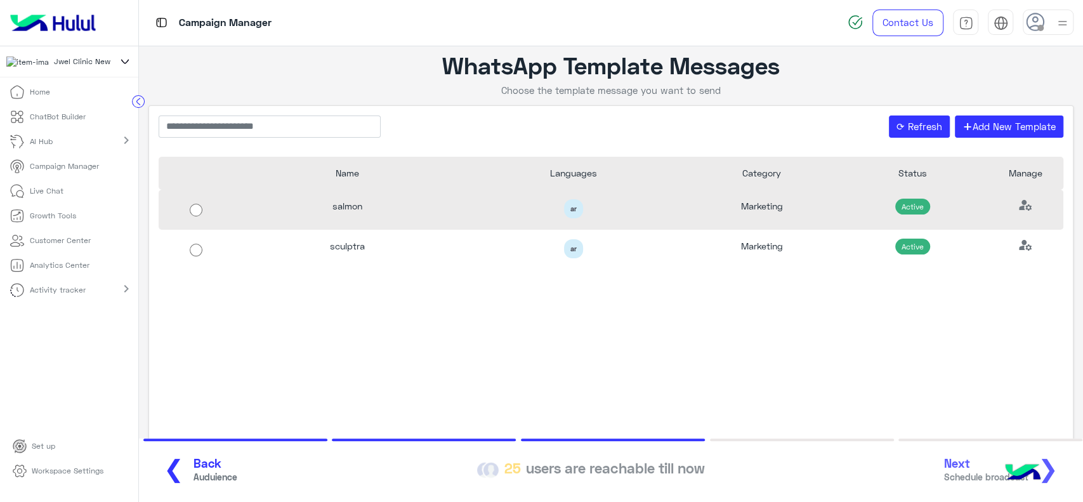
click at [332, 219] on div "salmon" at bounding box center [347, 210] width 226 height 40
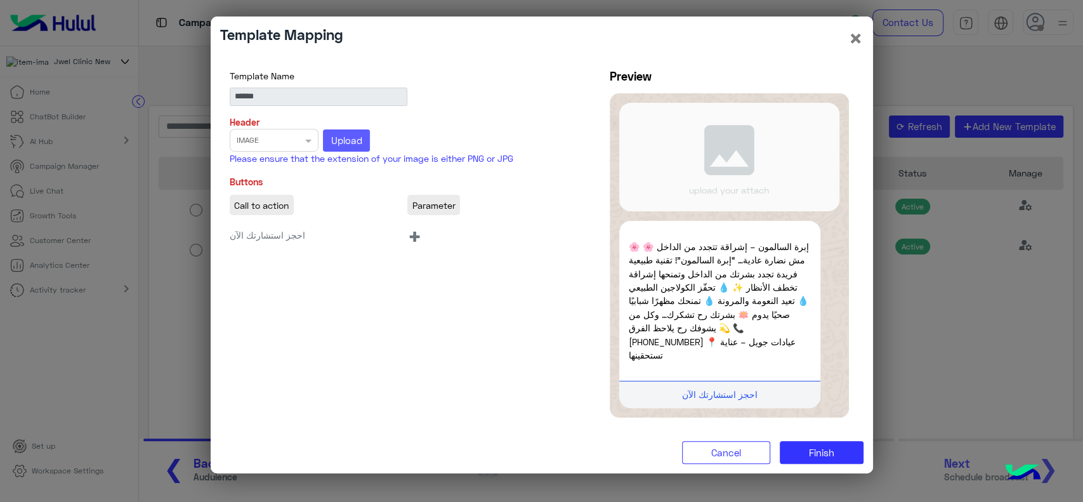
click at [350, 152] on button "Upload" at bounding box center [346, 140] width 47 height 23
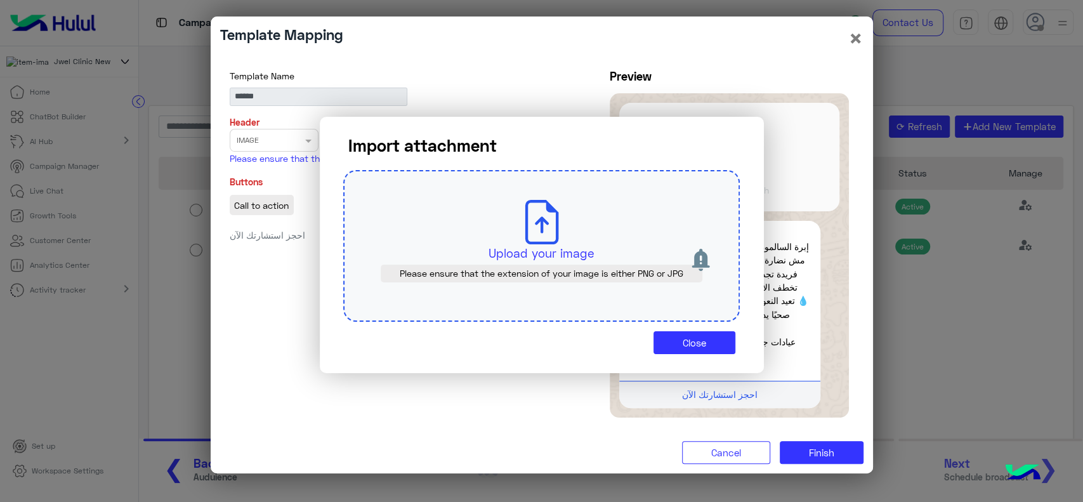
click at [521, 246] on p "Upload your image" at bounding box center [541, 253] width 337 height 18
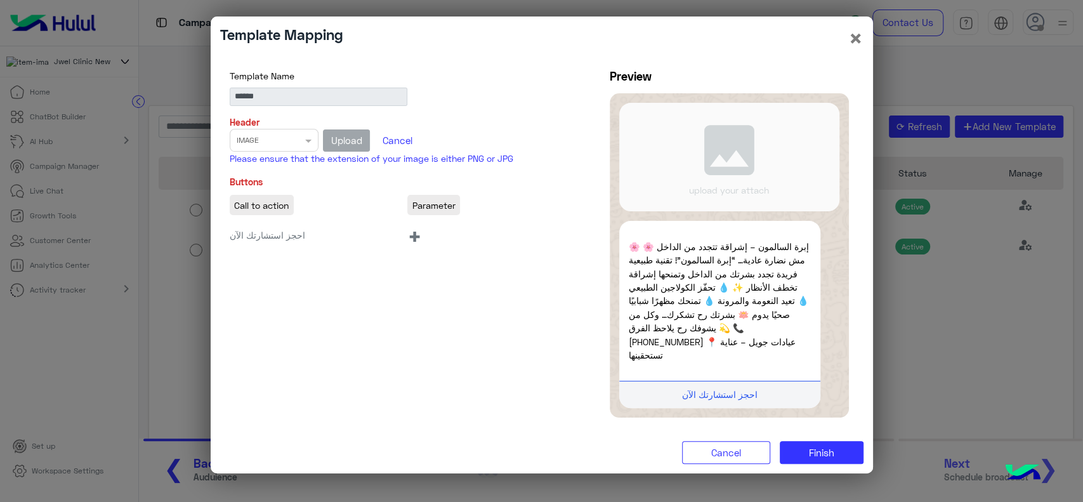
click at [412, 241] on span "+" at bounding box center [414, 235] width 15 height 29
click at [433, 270] on input "search" at bounding box center [470, 264] width 124 height 26
type input "****"
click at [441, 299] on button "Handover" at bounding box center [470, 290] width 124 height 26
click at [850, 443] on button "Finish" at bounding box center [822, 452] width 84 height 23
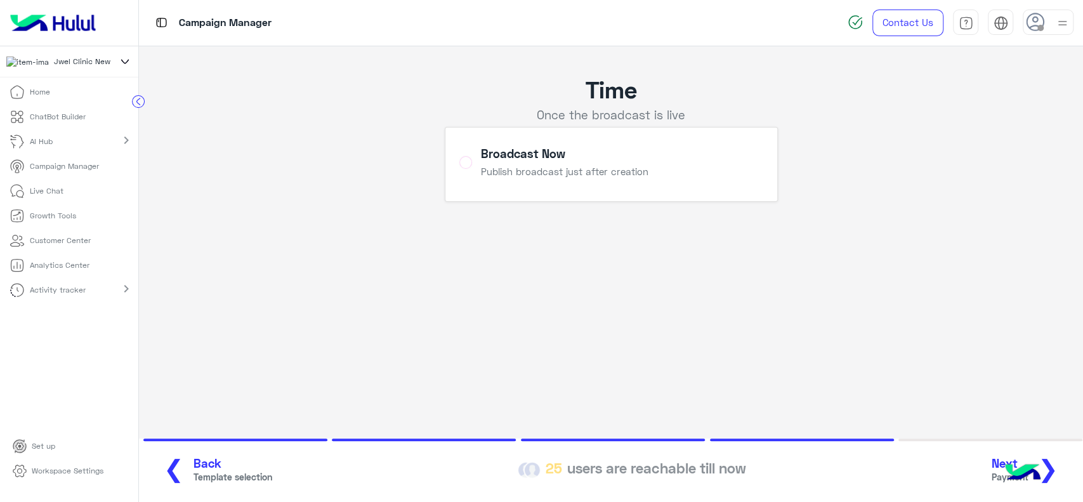
click at [1053, 473] on span "❯" at bounding box center [1048, 468] width 20 height 29
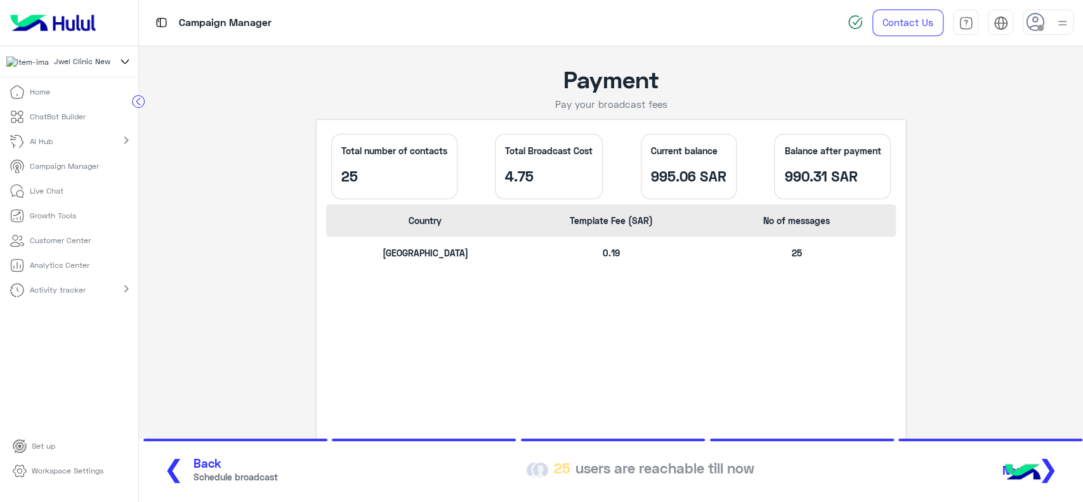
click at [1060, 467] on button "Next ❯" at bounding box center [1034, 470] width 73 height 35
click at [1054, 467] on div "❮ Back Schedule broadcast 25 users are reachable till now Next ❯" at bounding box center [610, 470] width 921 height 35
click at [1053, 476] on div "❮ Back Schedule broadcast 25 users are reachable till now Next ❯" at bounding box center [610, 470] width 921 height 35
click at [1054, 471] on div "❮ Back Schedule broadcast 25 users are reachable till now Next ❯" at bounding box center [610, 470] width 921 height 35
click at [899, 353] on div "Total number of contacts 25 Total Broadcast Cost 4.75 Current balance 995.06 SA…" at bounding box center [611, 295] width 590 height 353
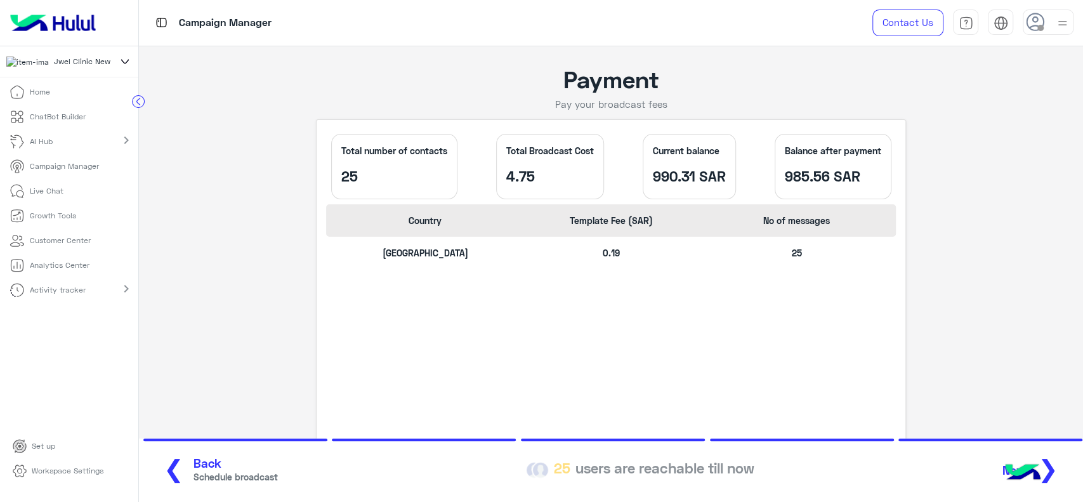
click at [63, 172] on p "Campaign Manager" at bounding box center [64, 165] width 69 height 11
